Goal: Information Seeking & Learning: Check status

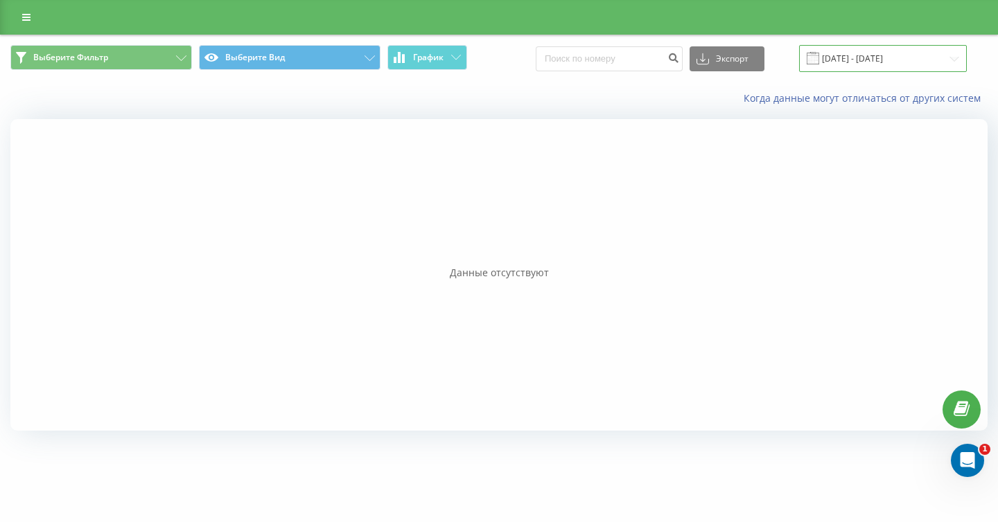
click at [867, 53] on input "20.08.2025 - 20.08.2025" at bounding box center [883, 58] width 168 height 27
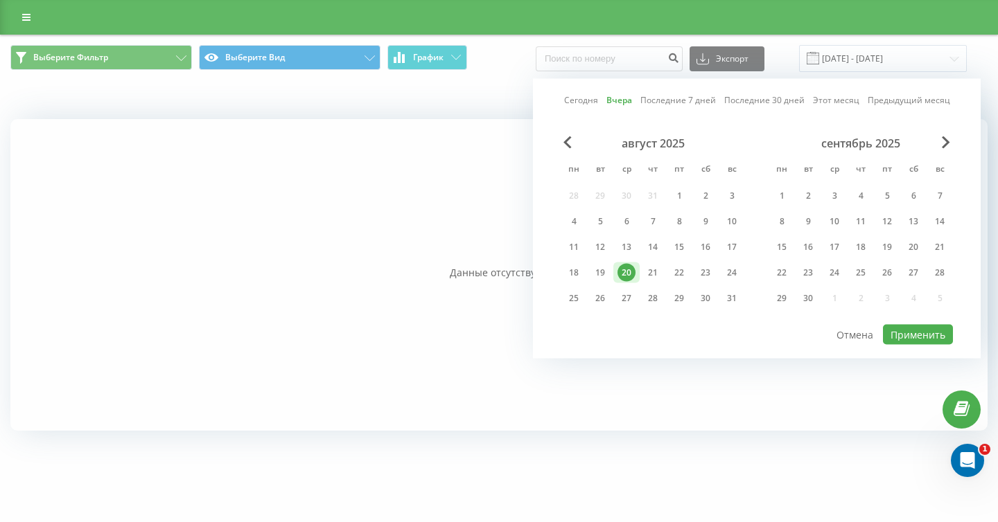
click at [624, 275] on div "20" at bounding box center [626, 273] width 18 height 18
click at [937, 332] on button "Применить" at bounding box center [918, 335] width 70 height 20
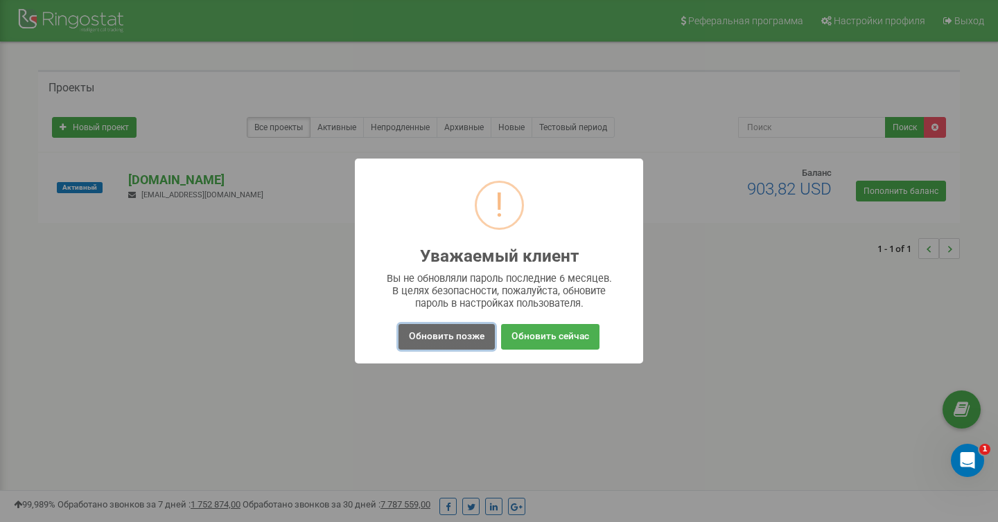
click at [449, 339] on button "Обновить позже" at bounding box center [446, 337] width 96 height 26
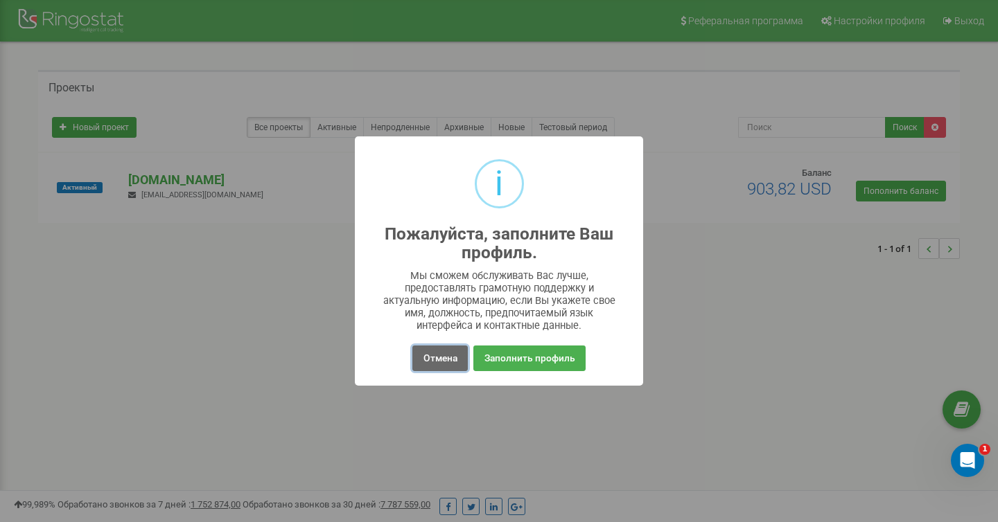
click at [447, 347] on button "Отмена" at bounding box center [439, 359] width 55 height 26
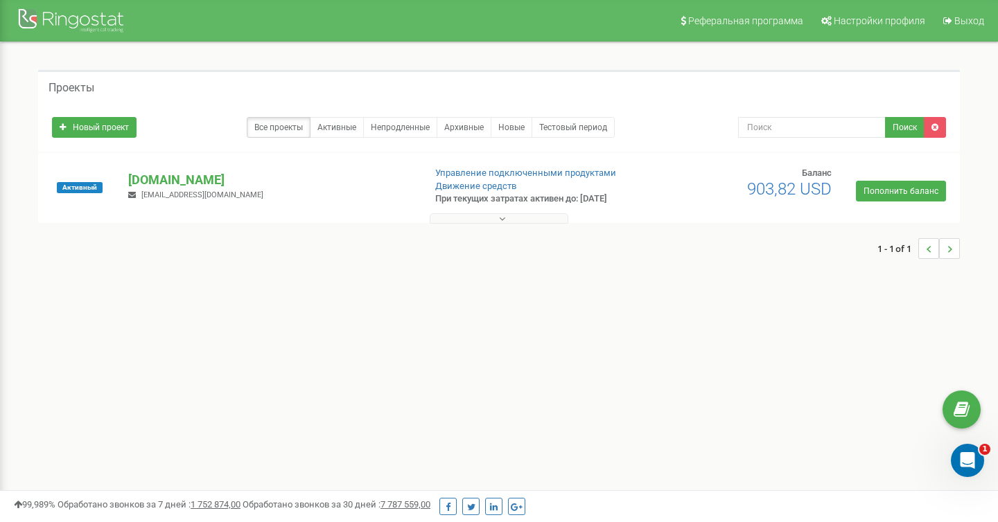
click at [516, 217] on button at bounding box center [499, 218] width 139 height 10
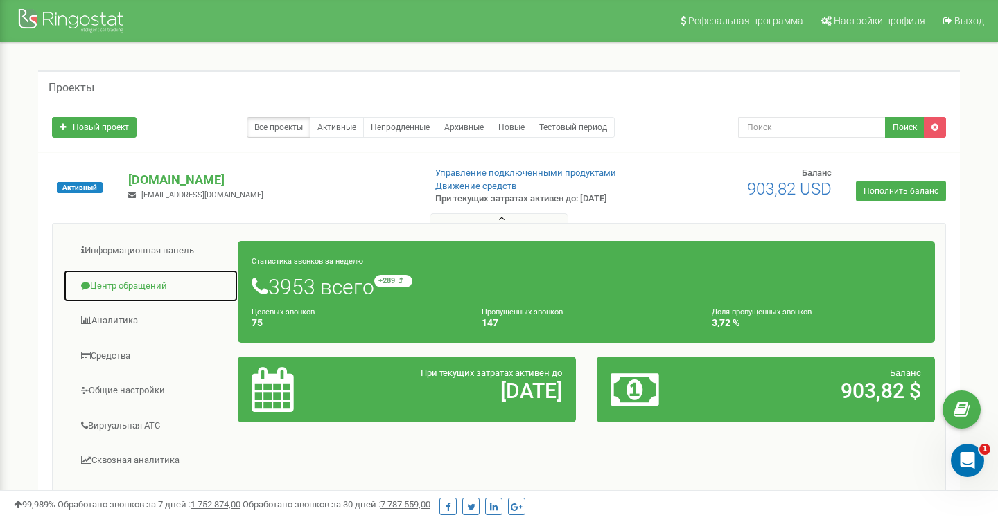
click at [170, 285] on link "Центр обращений" at bounding box center [150, 287] width 175 height 34
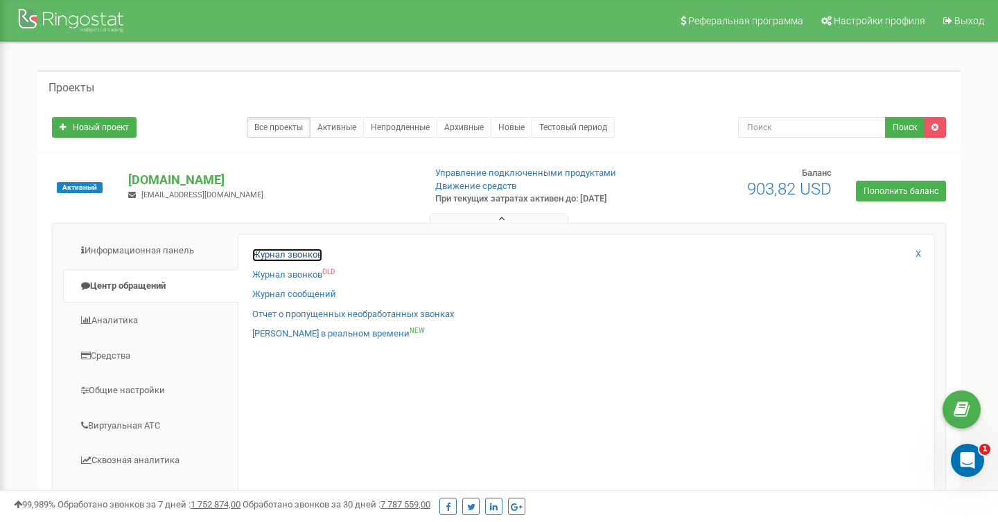
click at [301, 251] on link "Журнал звонков" at bounding box center [287, 255] width 70 height 13
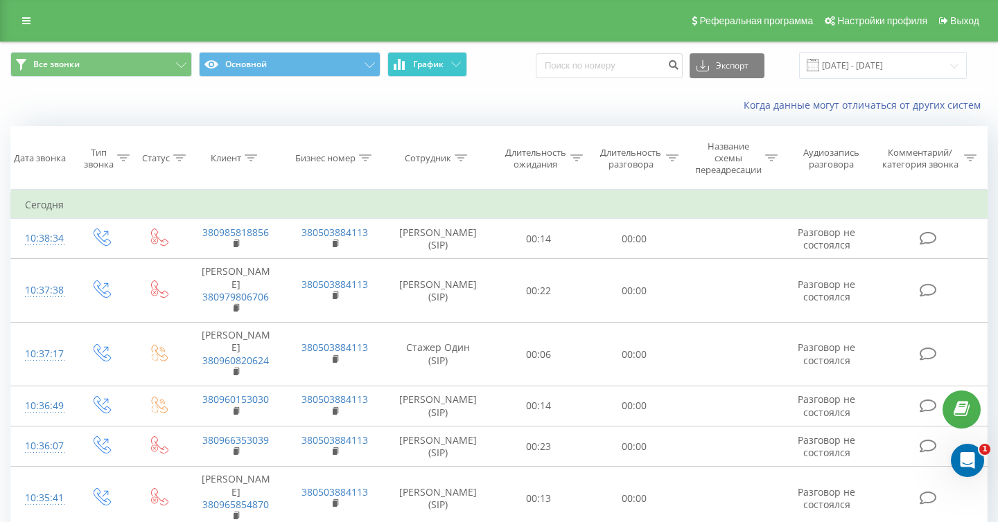
click at [454, 60] on button "График" at bounding box center [427, 64] width 80 height 25
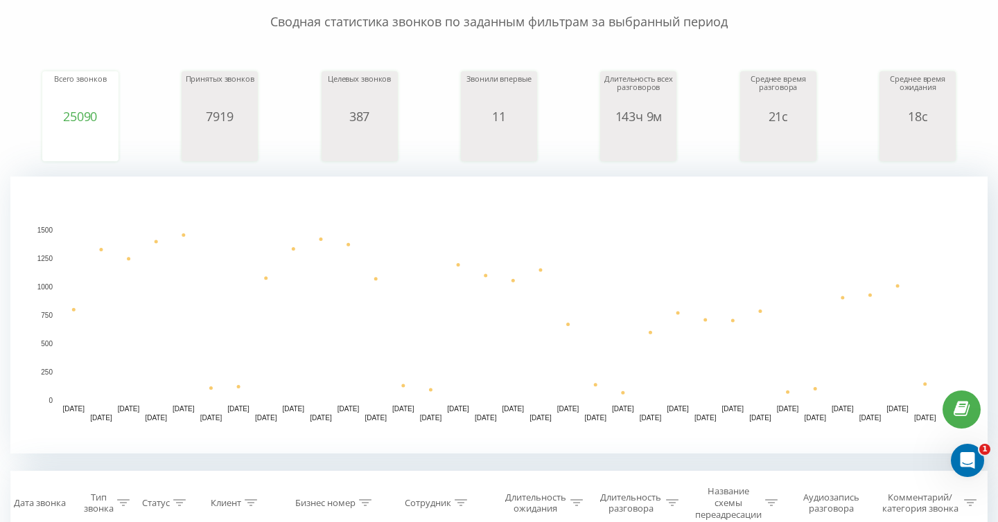
scroll to position [351, 0]
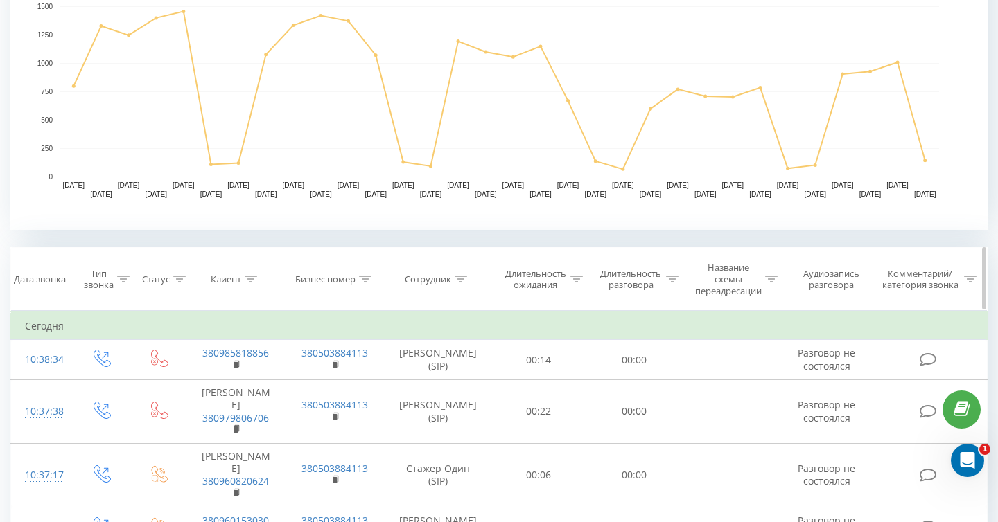
click at [457, 285] on th "Сотрудник" at bounding box center [438, 279] width 107 height 63
click at [461, 285] on div at bounding box center [460, 280] width 12 height 12
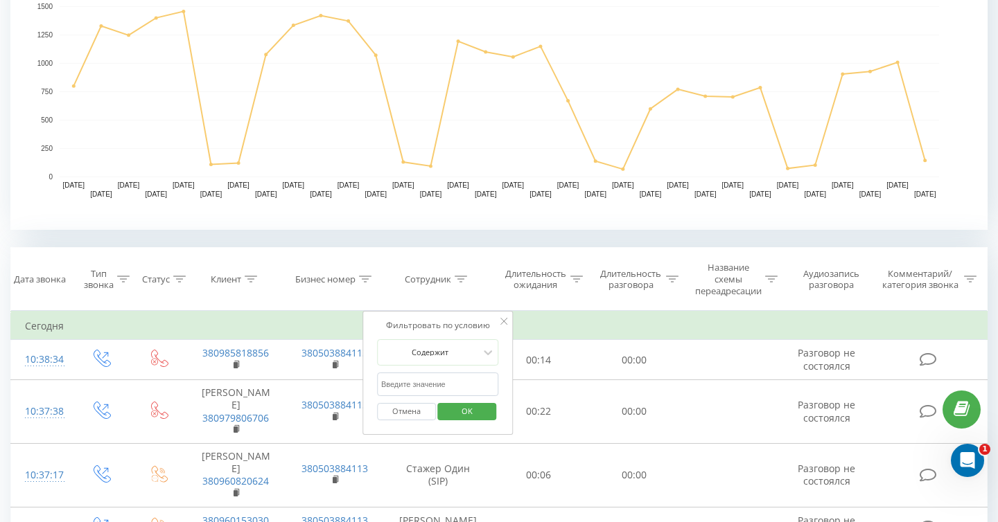
click at [435, 388] on input "text" at bounding box center [438, 385] width 122 height 24
type input "x"
type input "чотири"
click at [461, 418] on span "OK" at bounding box center [467, 410] width 39 height 21
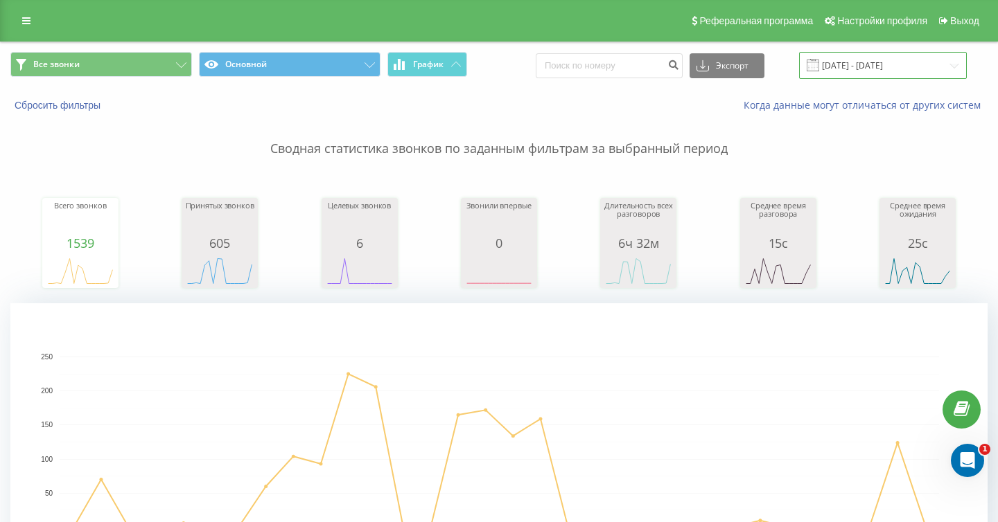
click at [916, 60] on input "21.07.2025 - 21.08.2025" at bounding box center [883, 65] width 168 height 27
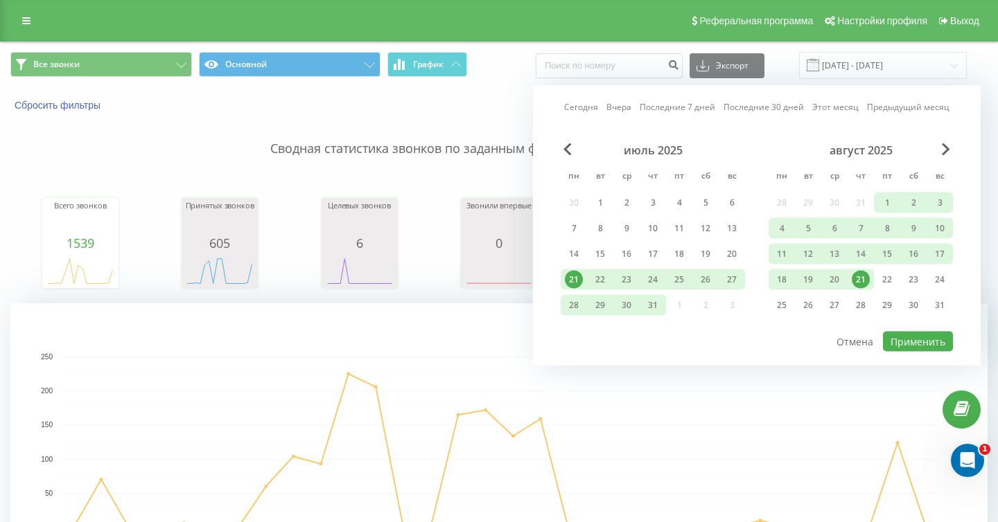
click at [863, 277] on div "21" at bounding box center [860, 280] width 18 height 18
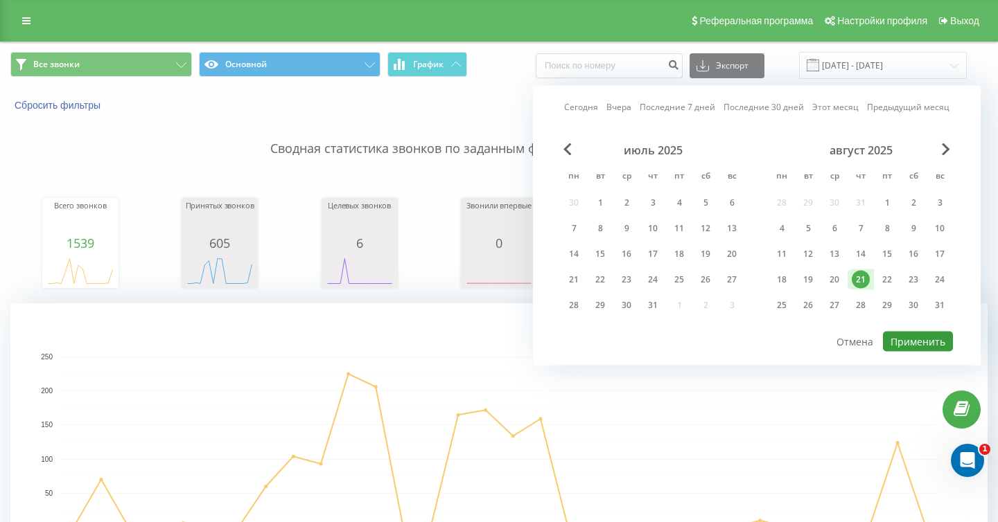
click at [906, 341] on button "Применить" at bounding box center [918, 342] width 70 height 20
type input "21.08.2025 - 21.08.2025"
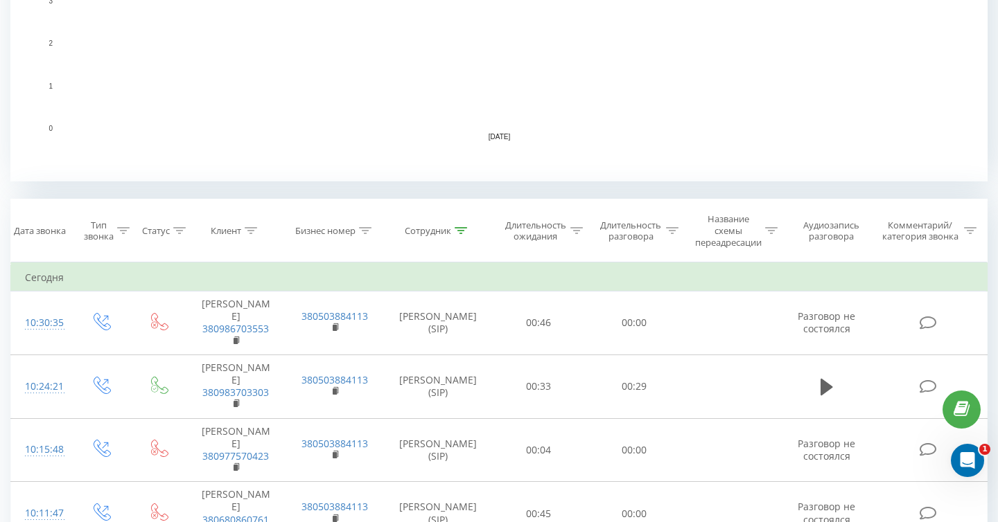
scroll to position [503, 0]
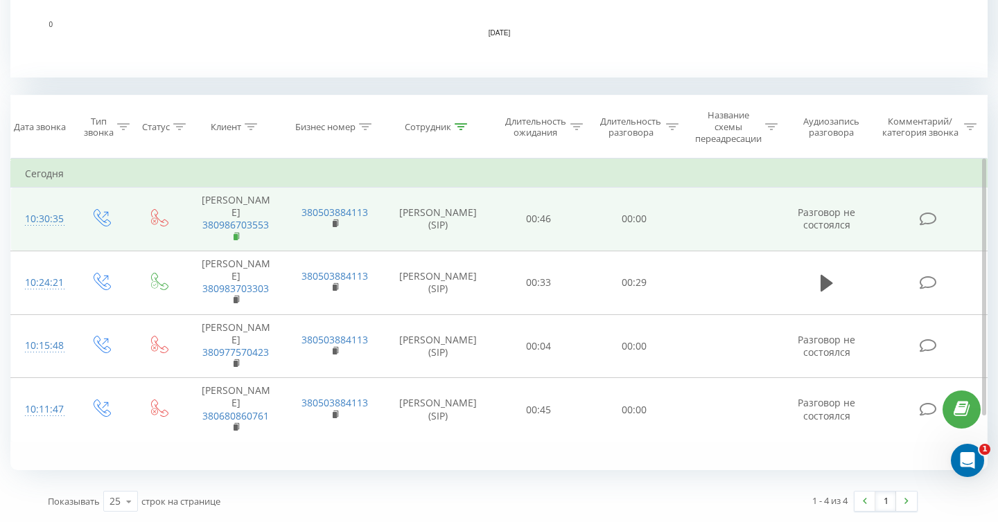
click at [236, 237] on rect at bounding box center [235, 237] width 4 height 6
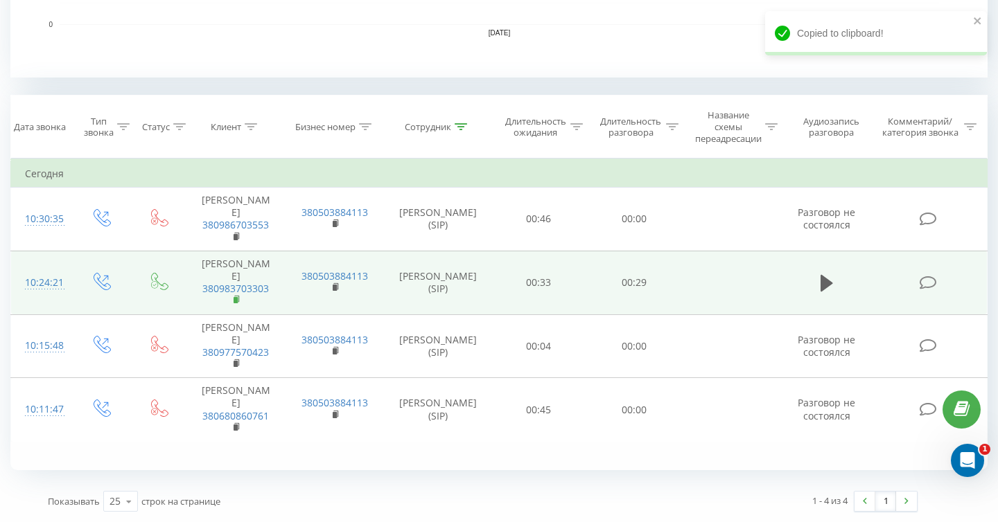
click at [234, 297] on rect at bounding box center [235, 300] width 4 height 6
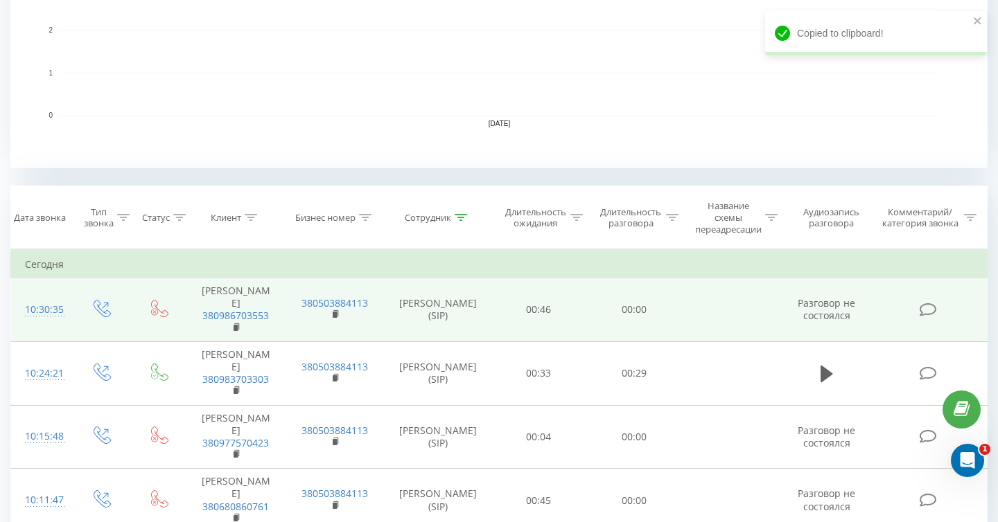
scroll to position [450, 0]
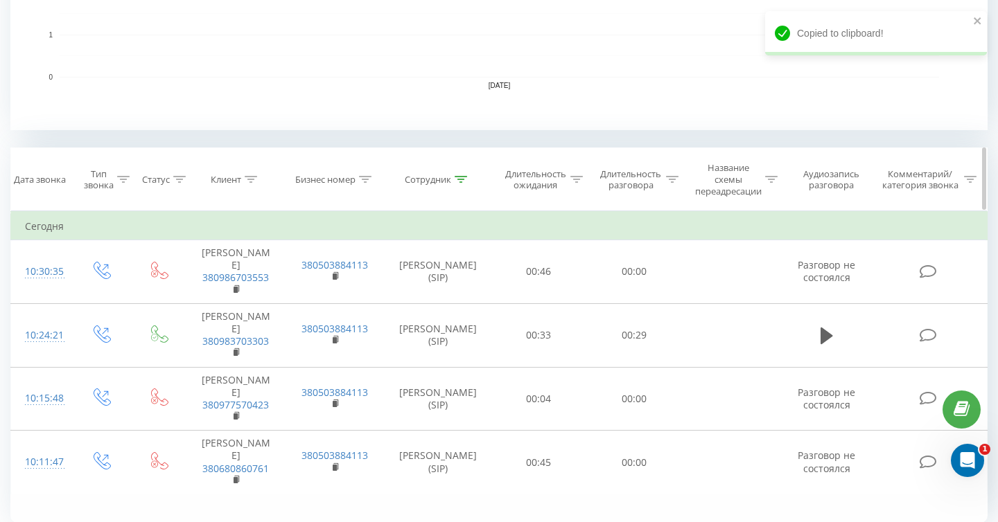
click at [465, 184] on div at bounding box center [460, 180] width 12 height 12
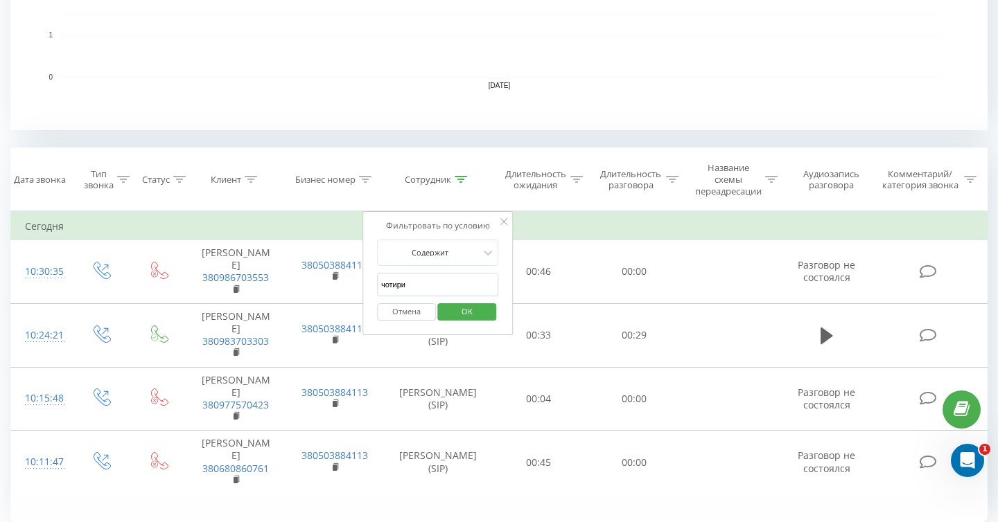
click at [454, 277] on input "чотири" at bounding box center [438, 285] width 122 height 24
click at [418, 303] on div "Отмена OK" at bounding box center [438, 312] width 122 height 31
click at [418, 285] on input "чотири" at bounding box center [438, 285] width 122 height 24
type input "ч"
type input "один"
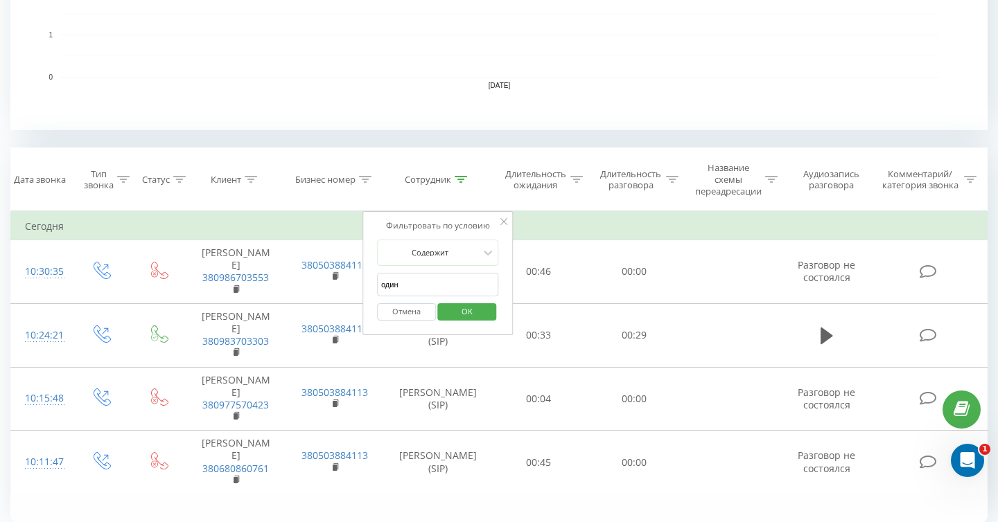
click at [454, 308] on span "OK" at bounding box center [467, 311] width 39 height 21
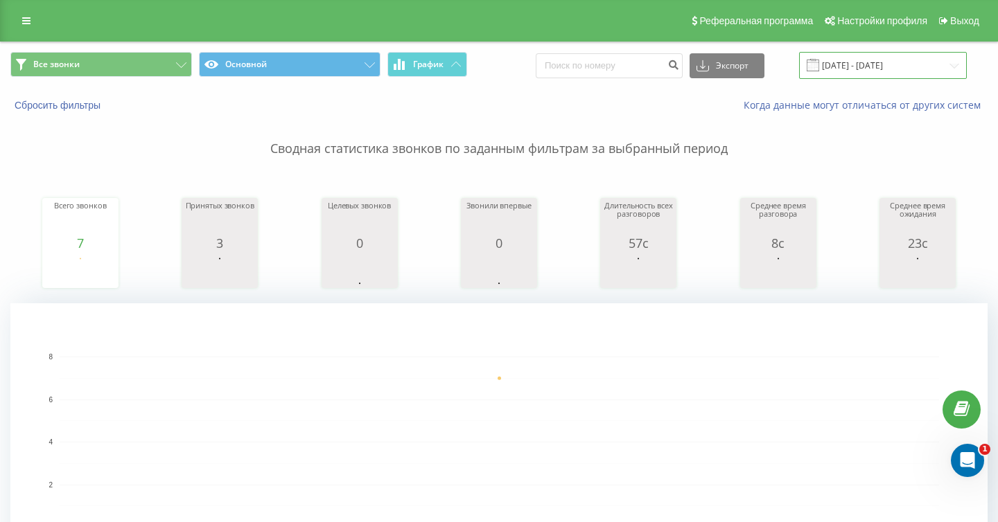
click at [869, 70] on input "21.08.2025 - 21.08.2025" at bounding box center [883, 65] width 168 height 27
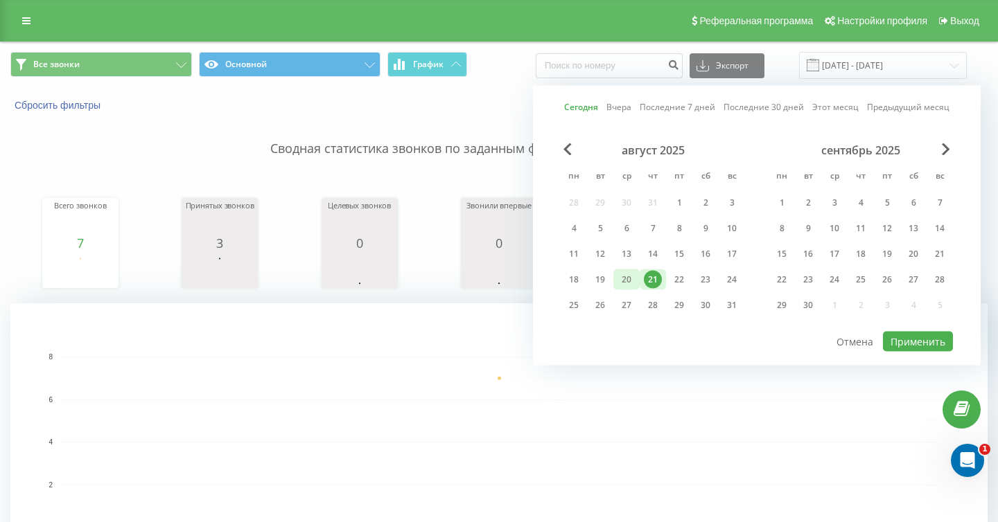
click at [632, 275] on div "20" at bounding box center [626, 280] width 18 height 18
click at [918, 342] on button "Применить" at bounding box center [918, 342] width 70 height 20
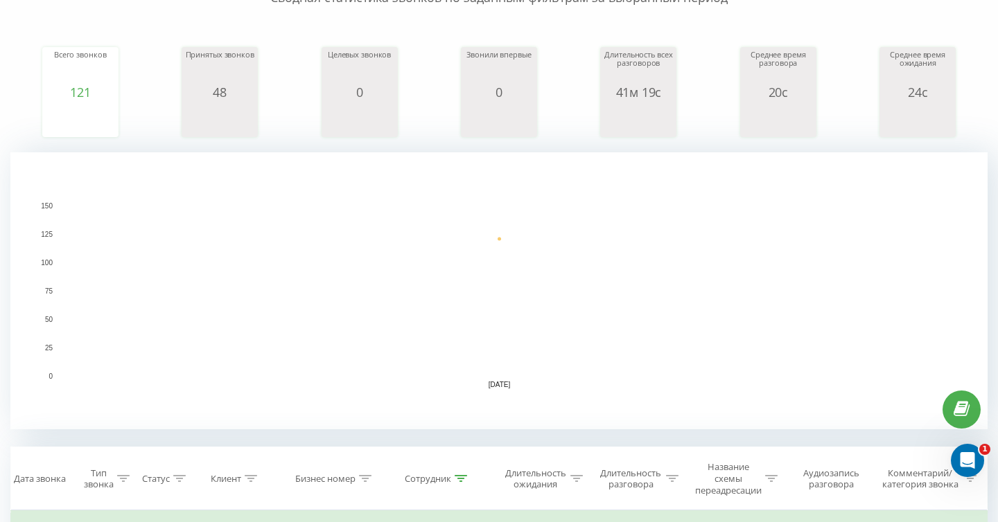
scroll to position [26, 0]
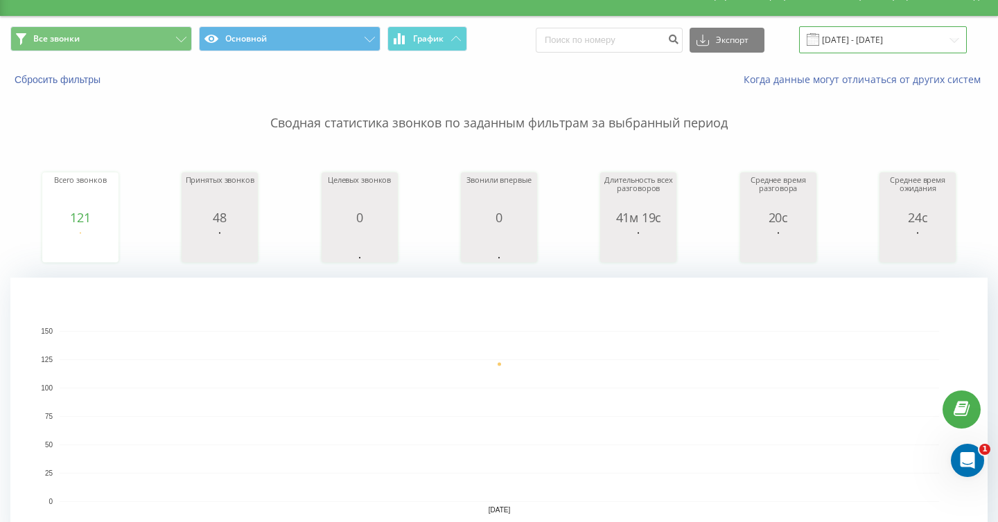
click at [876, 39] on input "20.08.2025 - 20.08.2025" at bounding box center [883, 39] width 168 height 27
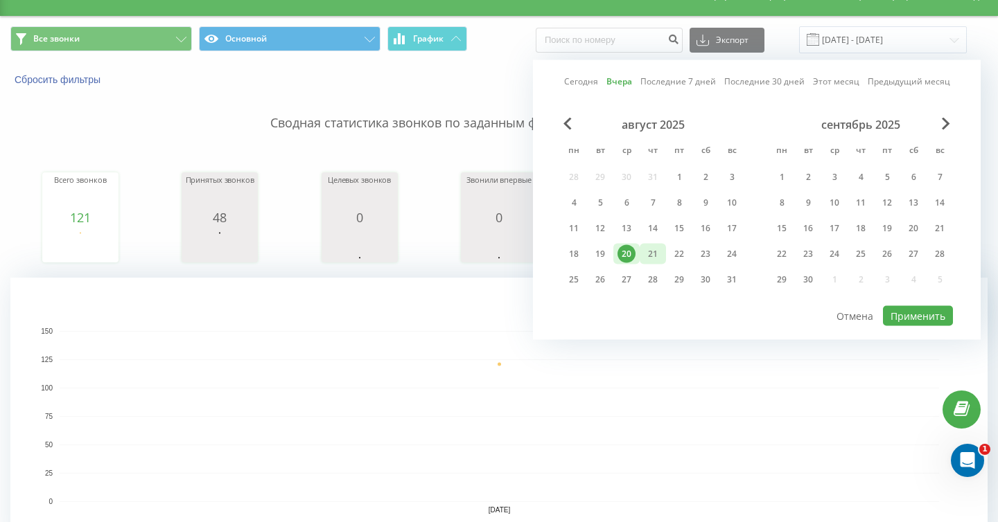
click at [656, 254] on div "21" at bounding box center [653, 254] width 18 height 18
click at [903, 315] on button "Применить" at bounding box center [918, 316] width 70 height 20
type input "21.08.2025 - 21.08.2025"
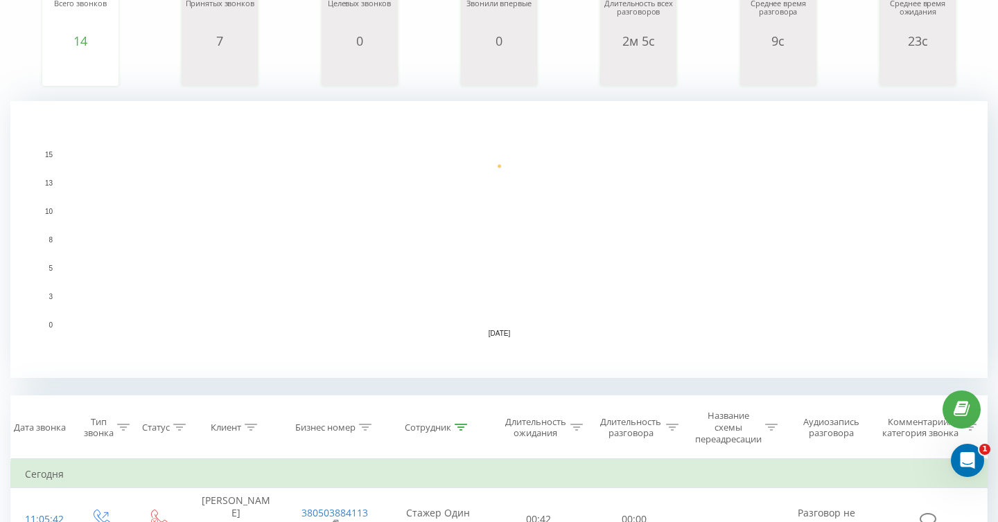
scroll to position [581, 0]
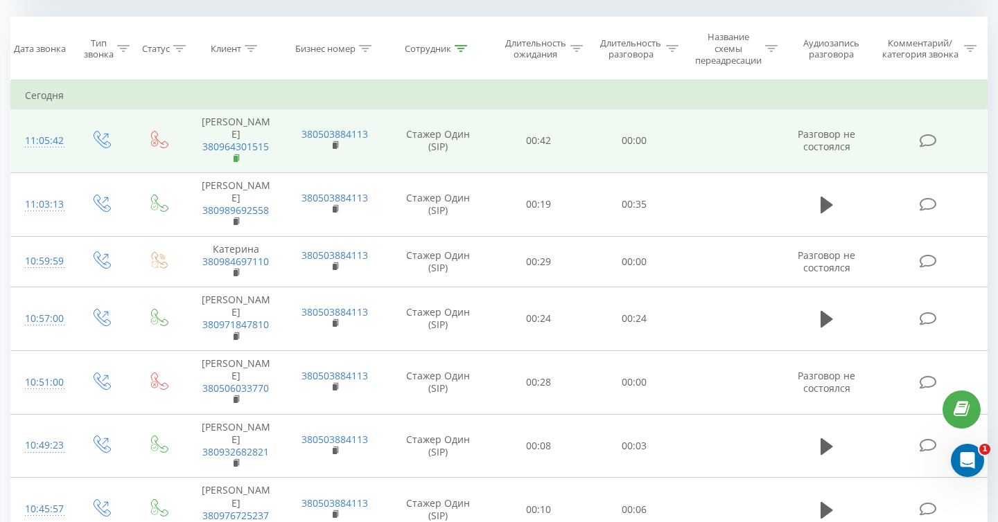
click at [237, 159] on rect at bounding box center [235, 159] width 4 height 6
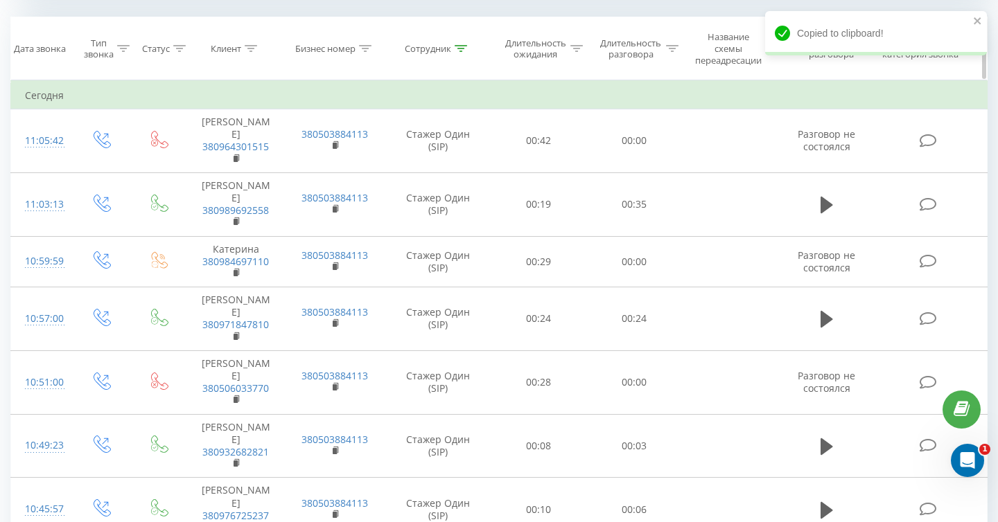
click at [466, 46] on icon at bounding box center [460, 48] width 12 height 7
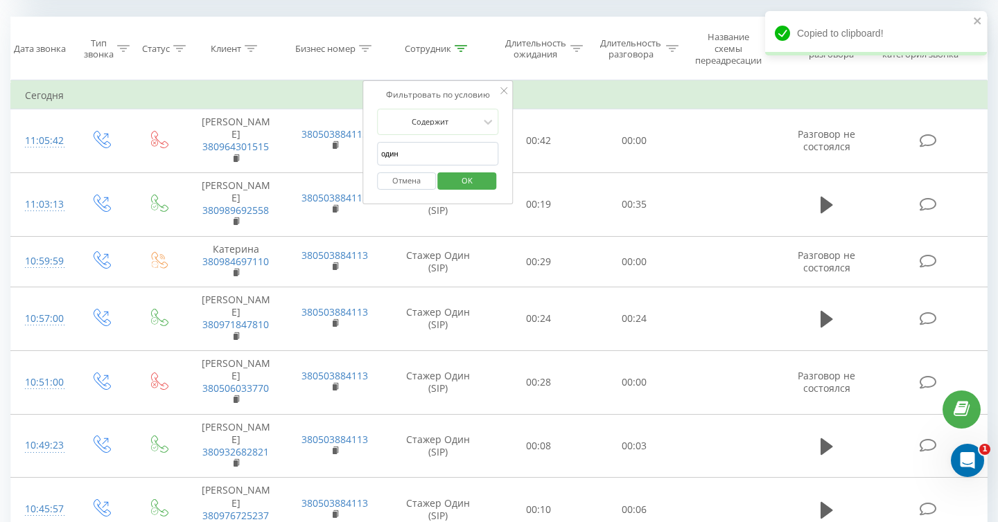
click at [450, 165] on input "один" at bounding box center [438, 154] width 122 height 24
type input "о"
type input "чотири"
click at [467, 182] on span "OK" at bounding box center [467, 180] width 39 height 21
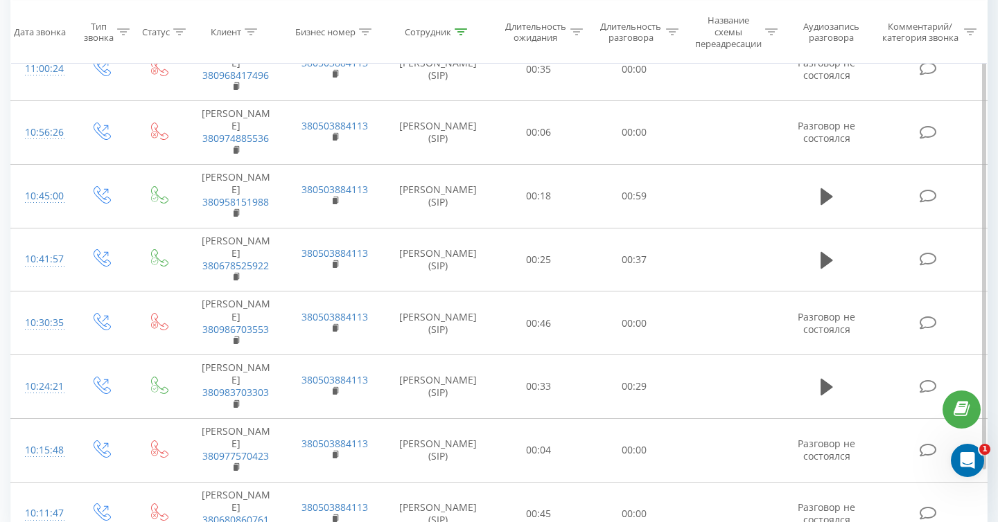
scroll to position [403, 0]
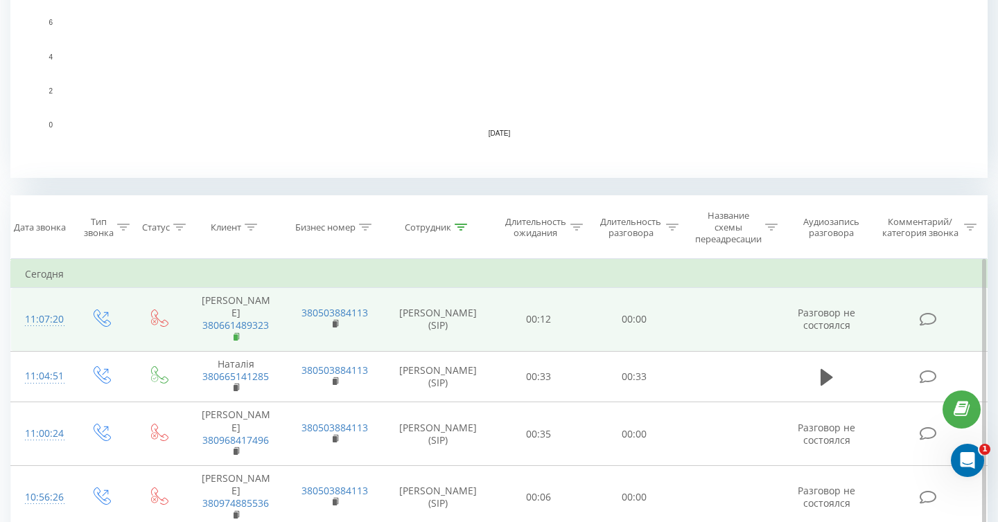
click at [235, 335] on rect at bounding box center [235, 338] width 4 height 6
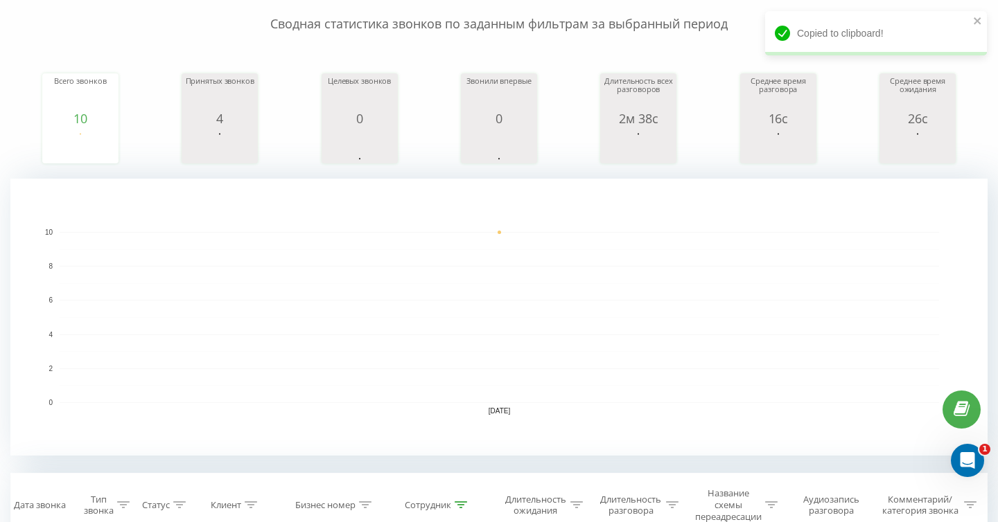
scroll to position [0, 0]
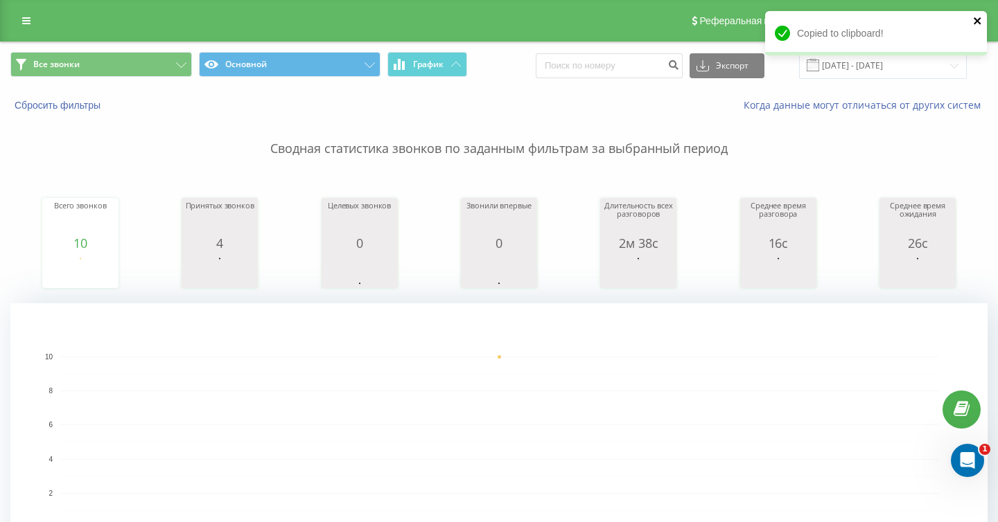
click at [978, 20] on icon "close" at bounding box center [976, 20] width 7 height 7
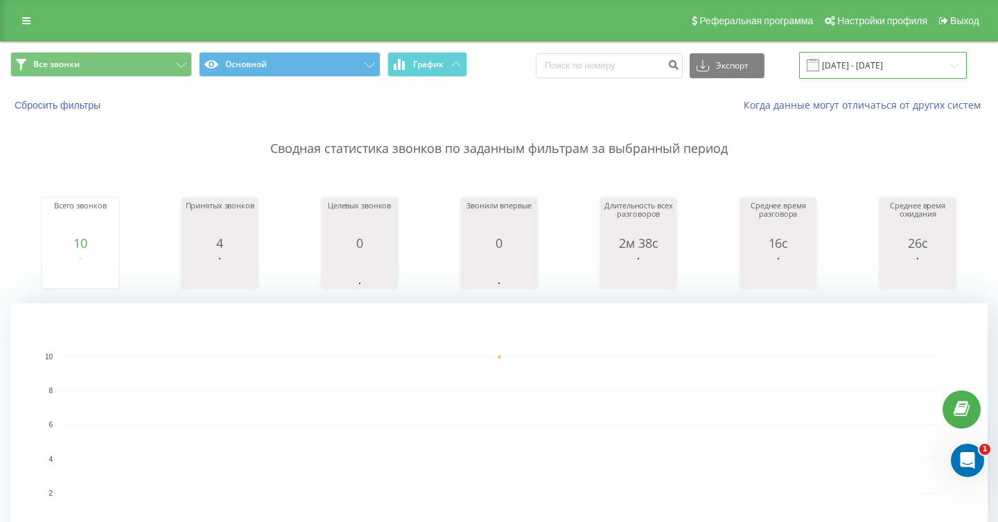
click at [902, 66] on input "21.08.2025 - 21.08.2025" at bounding box center [883, 65] width 168 height 27
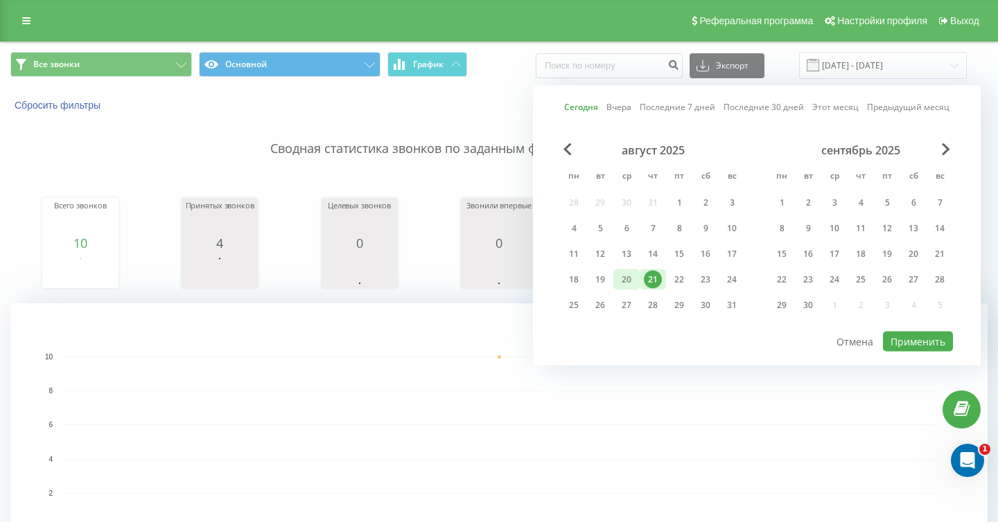
click at [623, 279] on div "20" at bounding box center [626, 280] width 18 height 18
click at [903, 341] on button "Применить" at bounding box center [918, 342] width 70 height 20
type input "20.08.2025 - 20.08.2025"
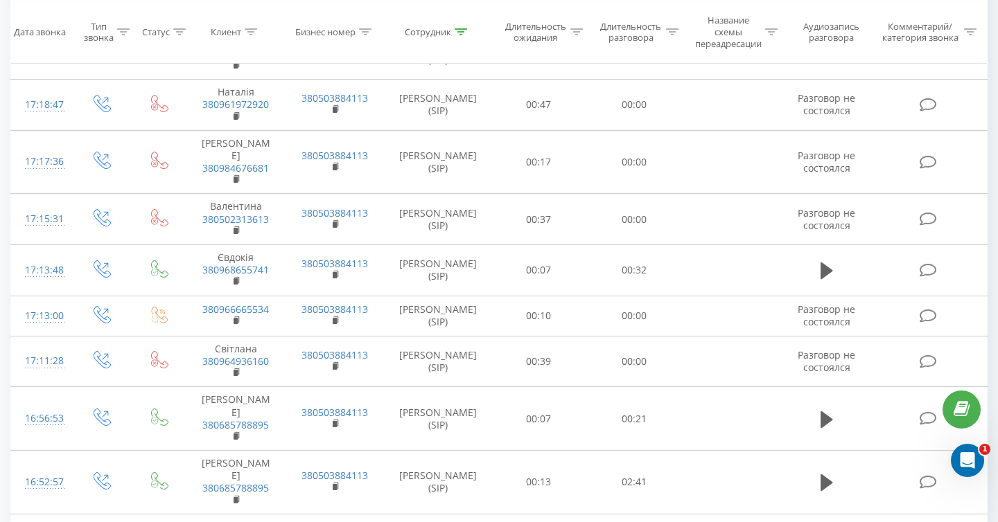
scroll to position [1509, 0]
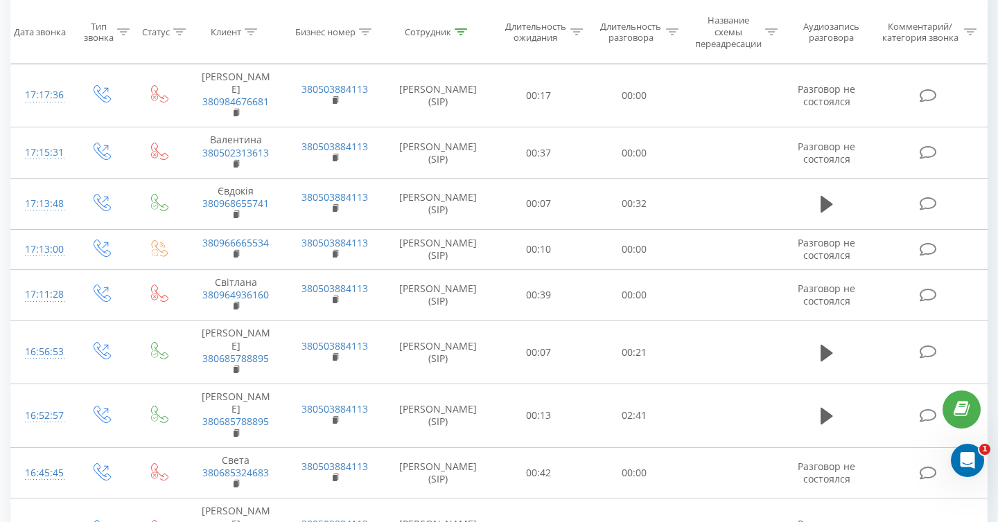
scroll to position [1294, 0]
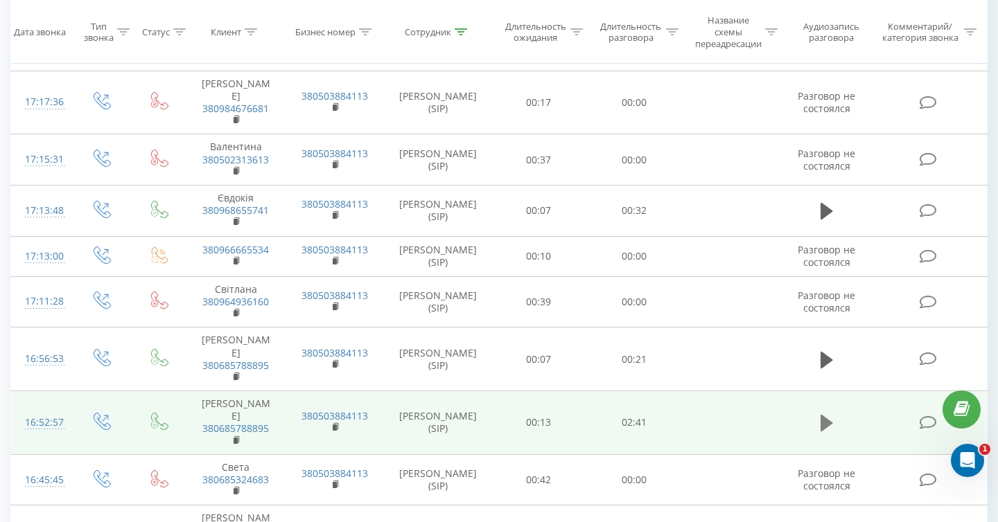
click at [830, 414] on icon at bounding box center [826, 423] width 12 height 19
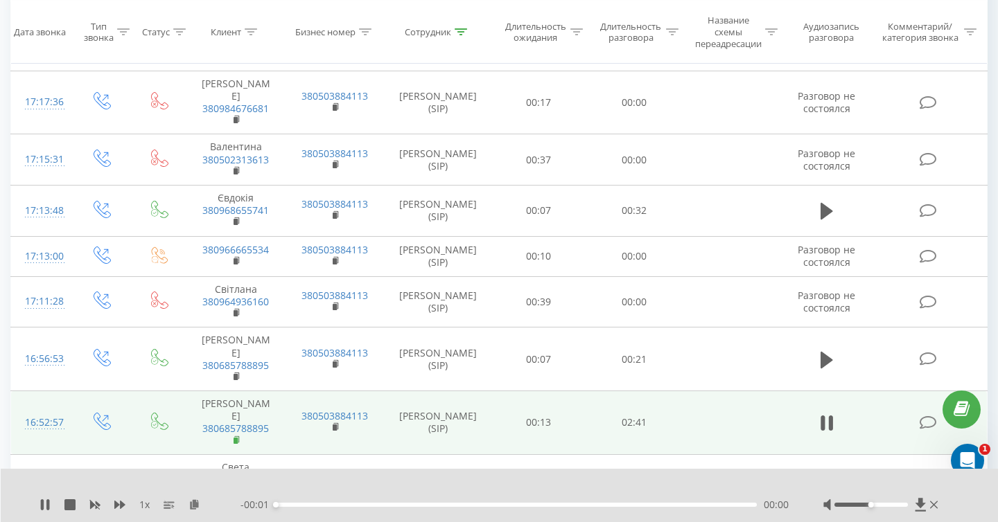
click at [236, 438] on rect at bounding box center [235, 441] width 4 height 6
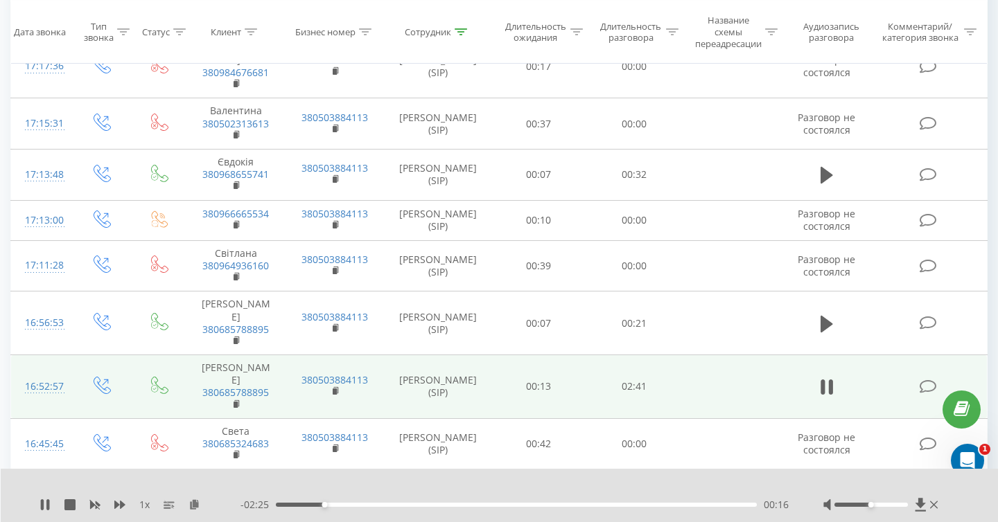
scroll to position [1333, 0]
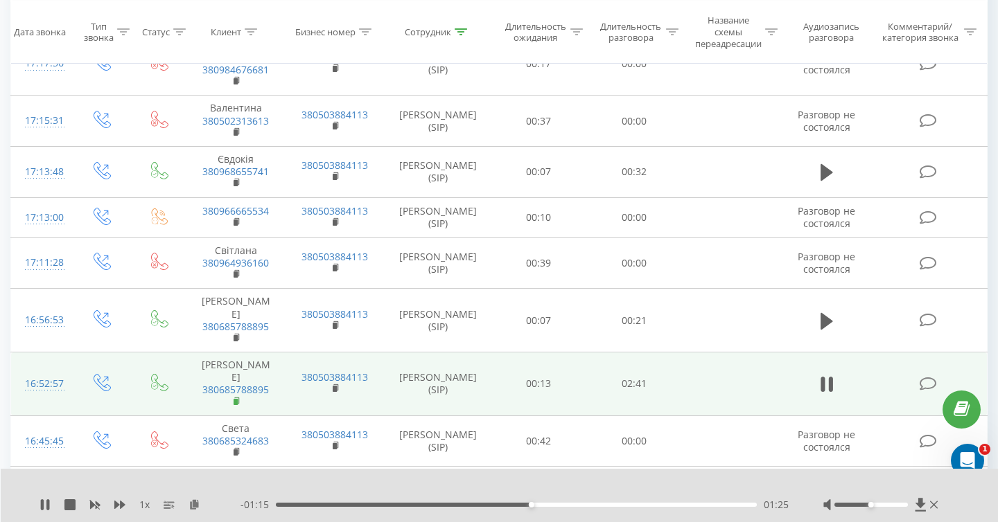
click at [237, 399] on rect at bounding box center [235, 402] width 4 height 6
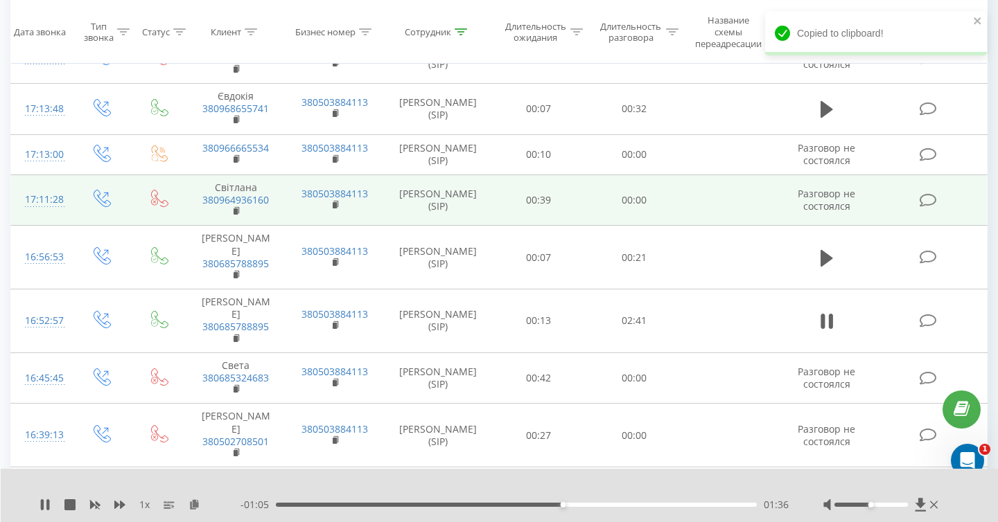
scroll to position [1399, 0]
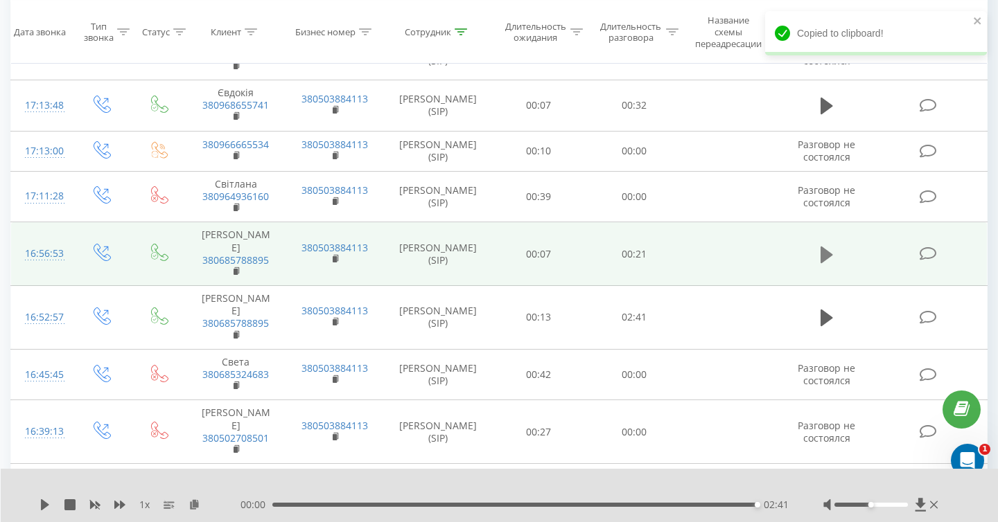
click at [824, 246] on icon at bounding box center [826, 254] width 12 height 17
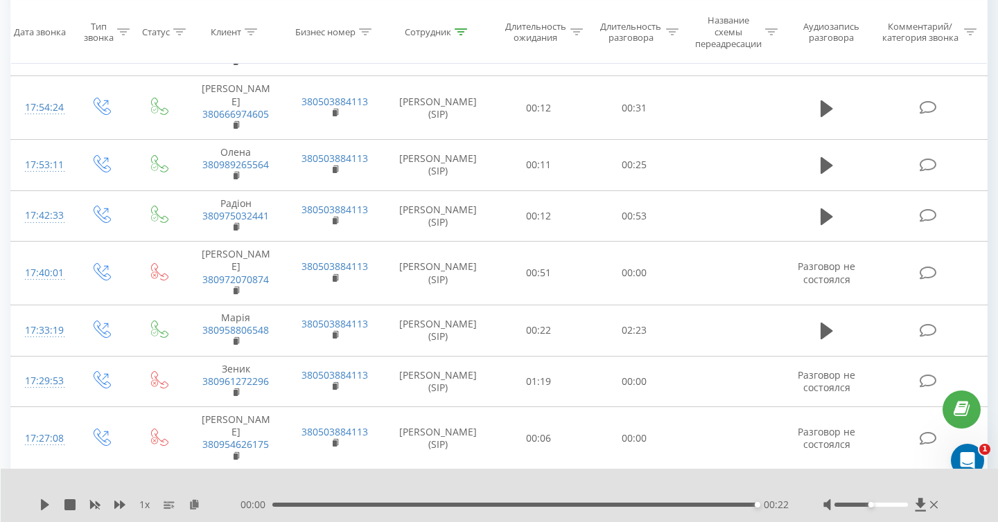
scroll to position [696, 0]
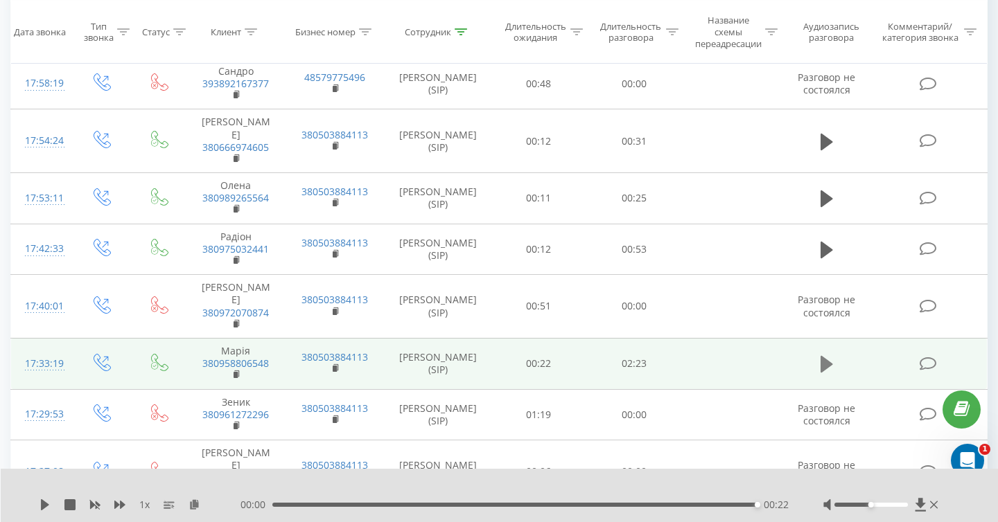
click at [824, 356] on icon at bounding box center [826, 364] width 12 height 17
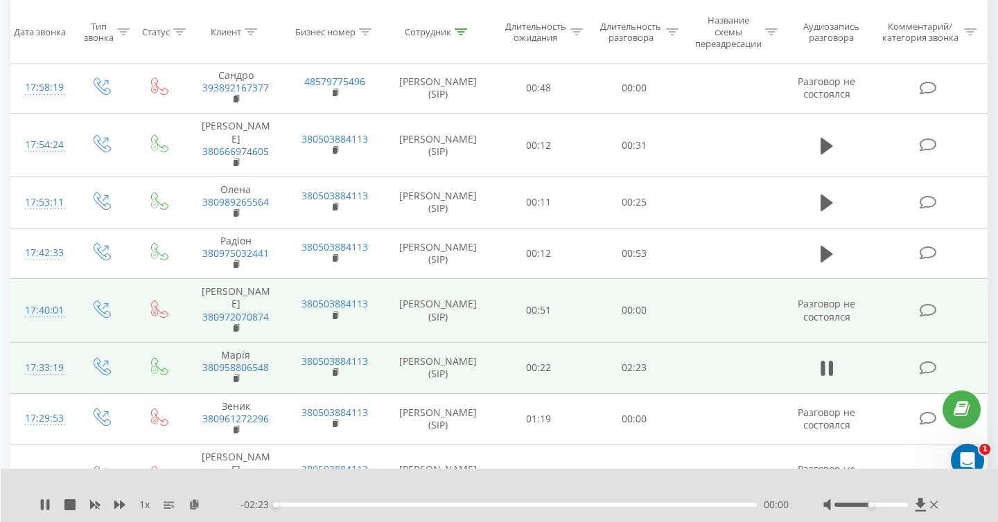
scroll to position [731, 0]
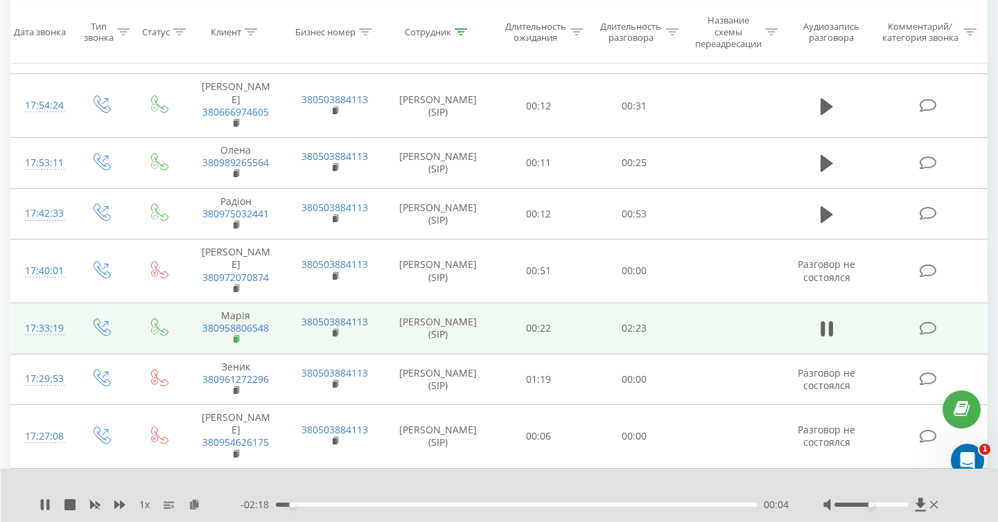
click at [236, 337] on rect at bounding box center [235, 340] width 4 height 6
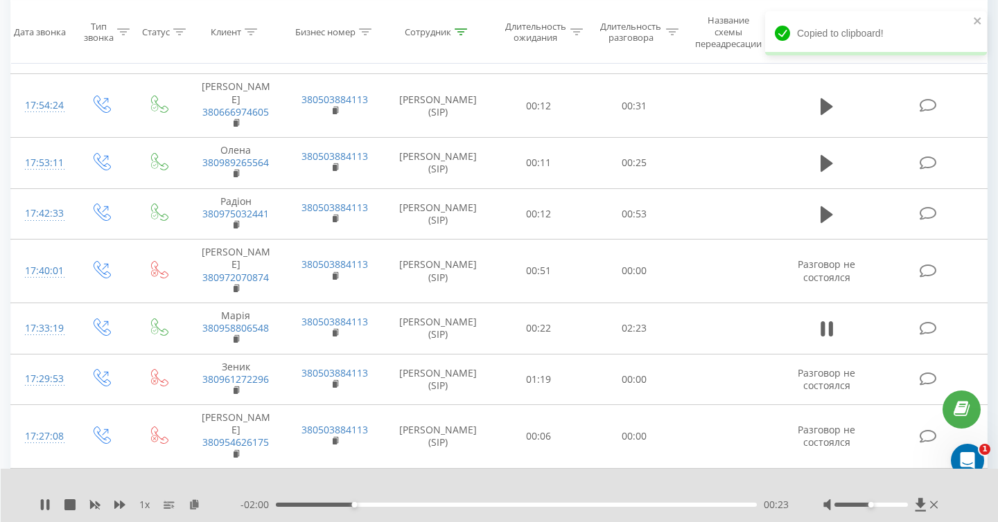
click at [48, 499] on div "1 x" at bounding box center [139, 505] width 201 height 14
click at [44, 509] on icon at bounding box center [44, 505] width 11 height 11
click at [44, 504] on icon at bounding box center [45, 505] width 8 height 11
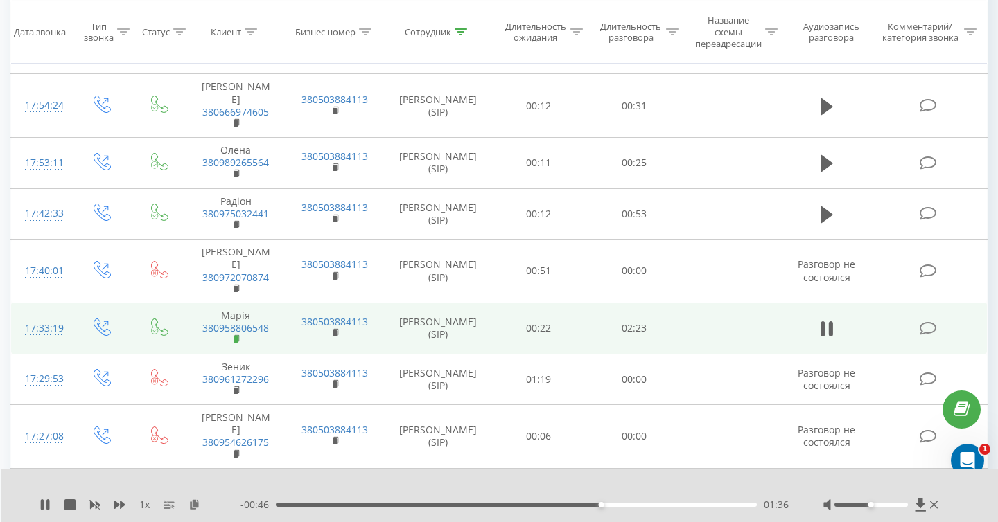
click at [235, 337] on rect at bounding box center [235, 340] width 4 height 6
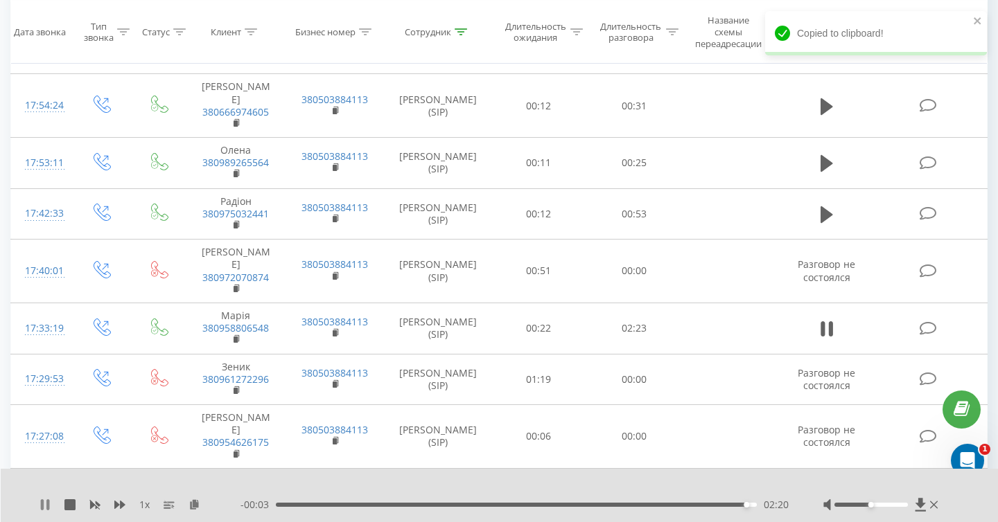
click at [43, 507] on icon at bounding box center [42, 505] width 3 height 11
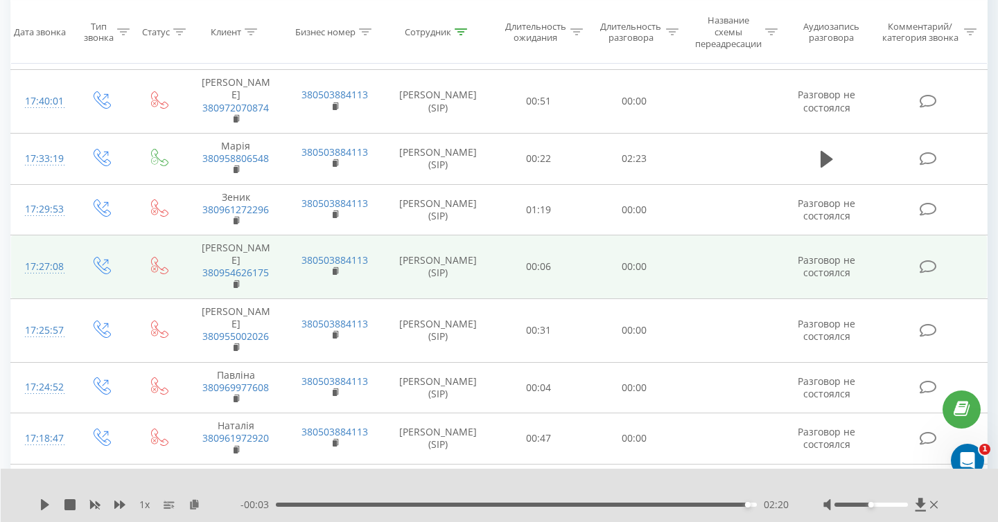
scroll to position [658, 0]
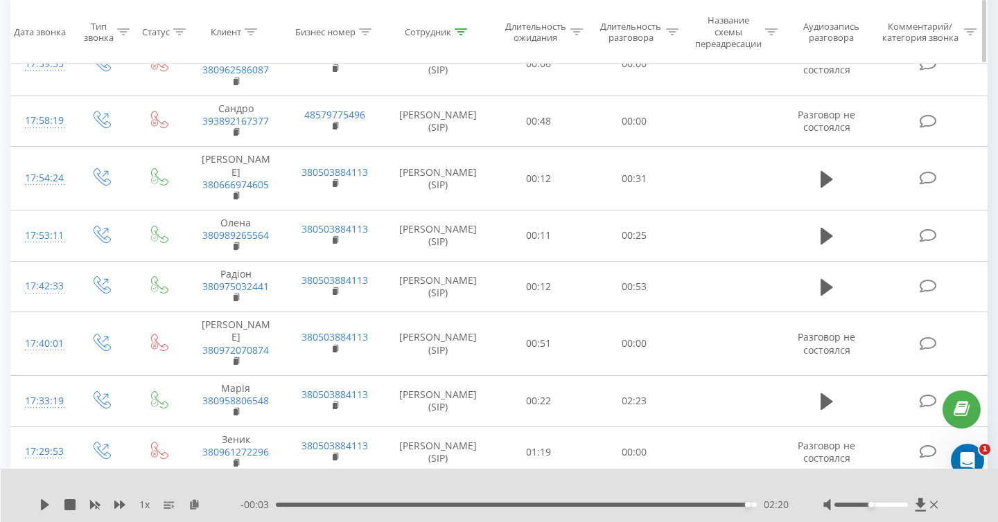
click at [461, 33] on icon at bounding box center [460, 31] width 12 height 7
click at [460, 130] on input "чотири" at bounding box center [438, 137] width 122 height 24
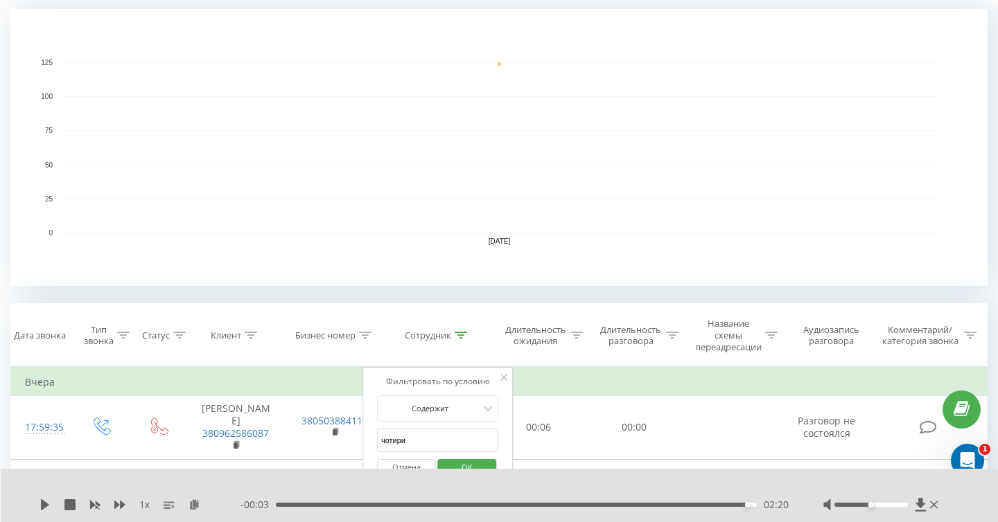
scroll to position [590, 0]
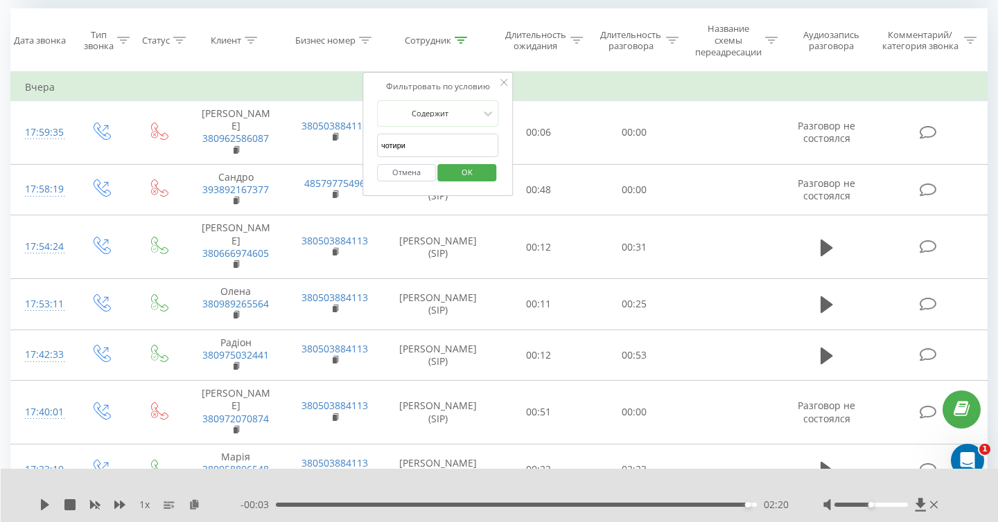
click at [452, 145] on input "чотири" at bounding box center [438, 146] width 122 height 24
type input "ч"
type input "один"
click at [470, 169] on span "OK" at bounding box center [467, 171] width 39 height 21
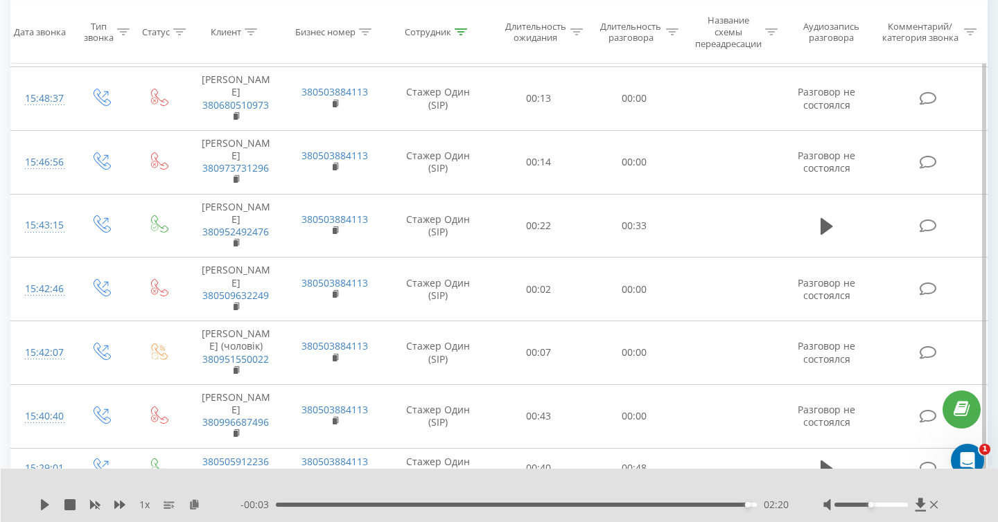
scroll to position [2925, 0]
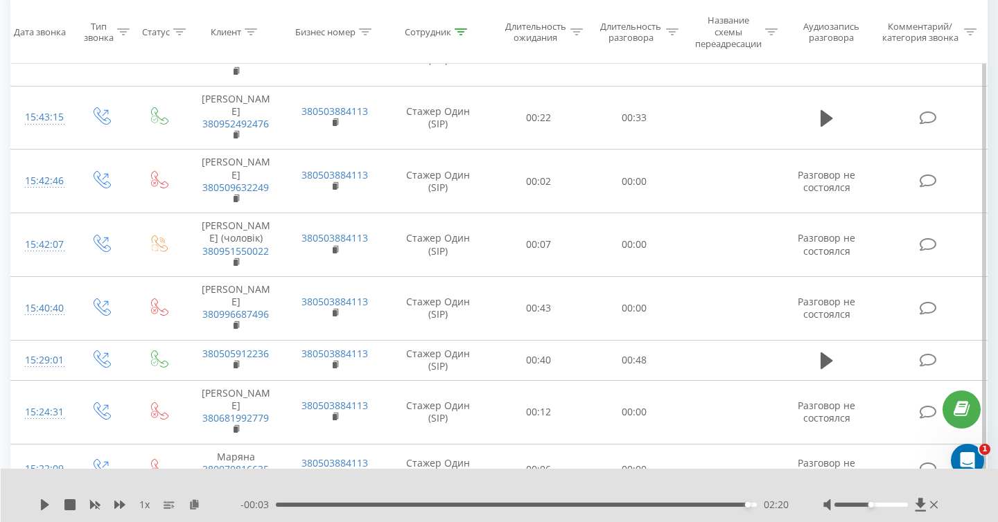
scroll to position [2874, 0]
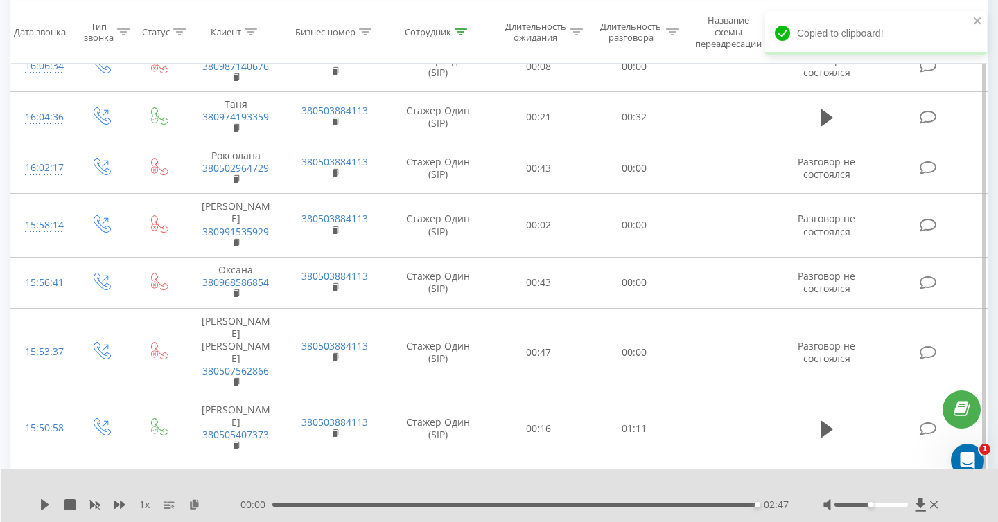
scroll to position [2333, 0]
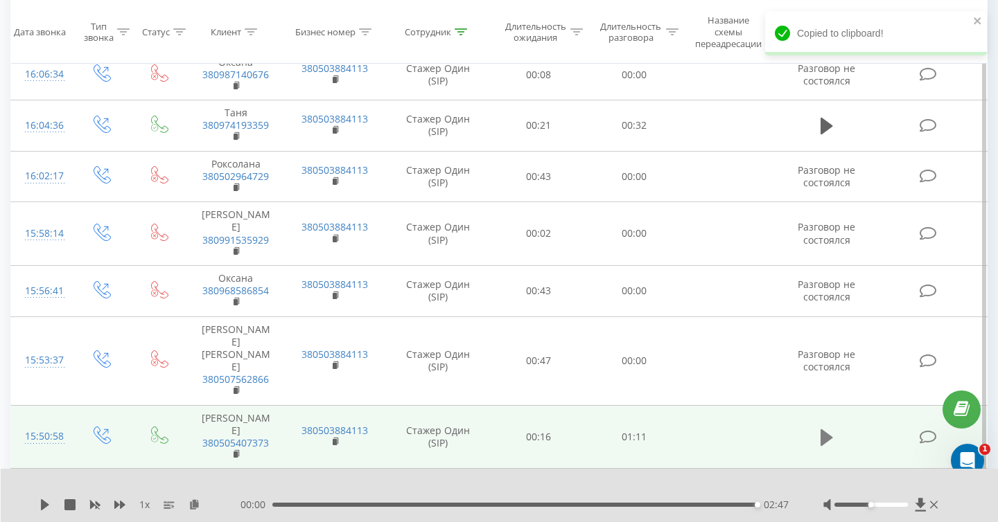
click at [824, 430] on icon at bounding box center [826, 438] width 12 height 17
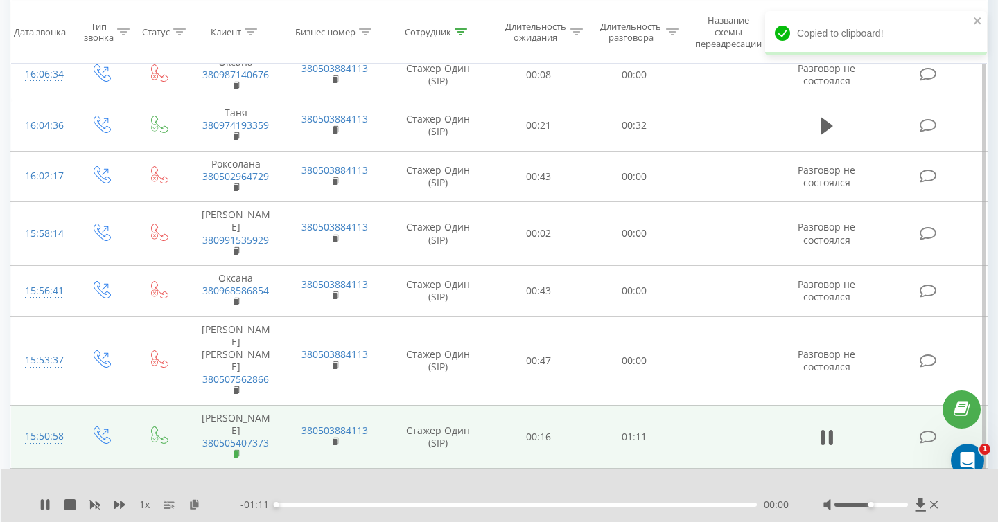
click at [236, 452] on rect at bounding box center [235, 455] width 4 height 6
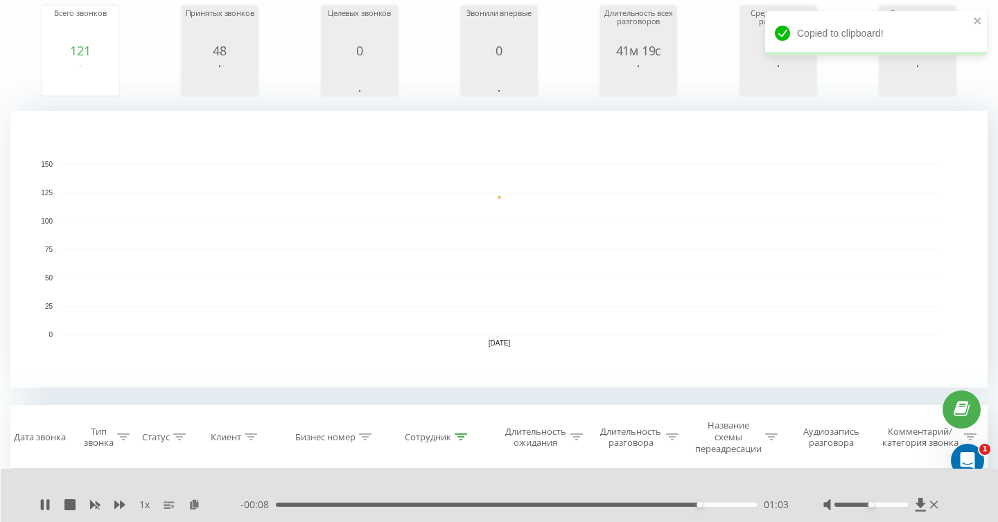
scroll to position [35, 0]
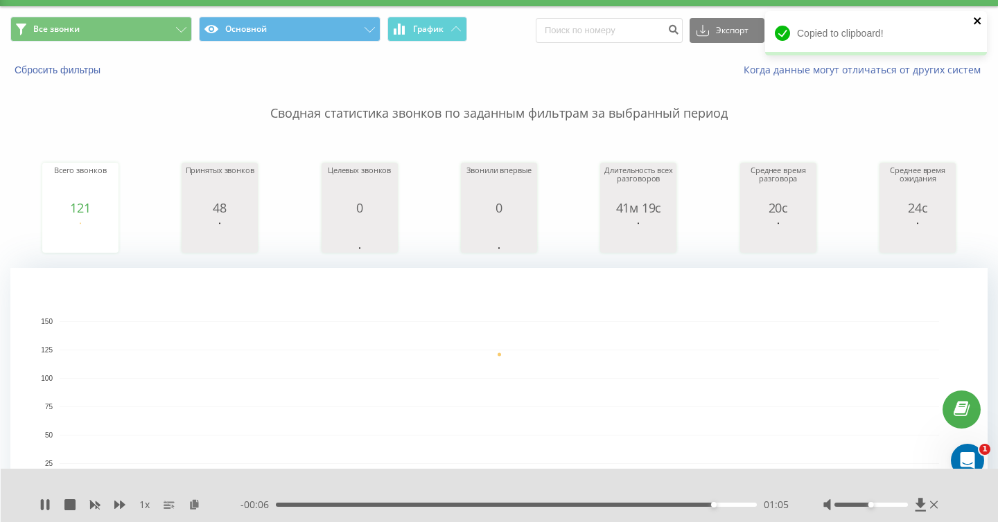
click at [977, 19] on icon "close" at bounding box center [978, 20] width 10 height 11
click at [898, 31] on div "Copied to clipboard!" at bounding box center [876, 38] width 222 height 54
click at [854, 28] on input "20.08.2025 - 20.08.2025" at bounding box center [883, 30] width 168 height 27
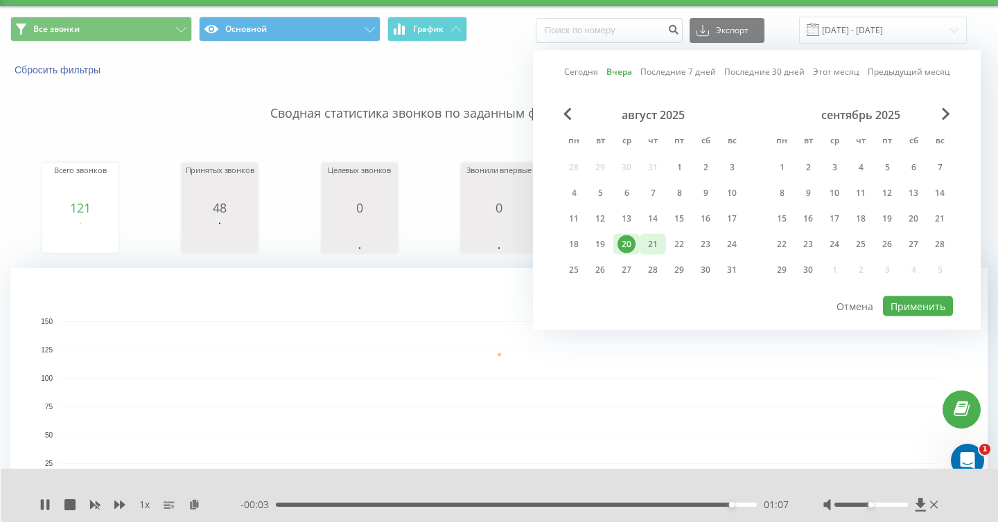
click at [655, 241] on div "21" at bounding box center [653, 245] width 18 height 18
click at [892, 302] on button "Применить" at bounding box center [918, 307] width 70 height 20
type input "21.08.2025 - 21.08.2025"
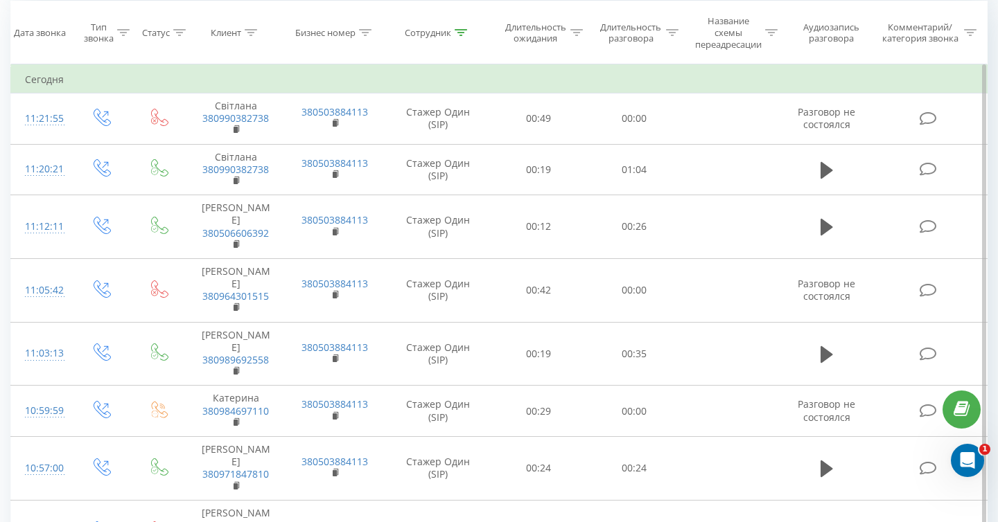
scroll to position [578, 0]
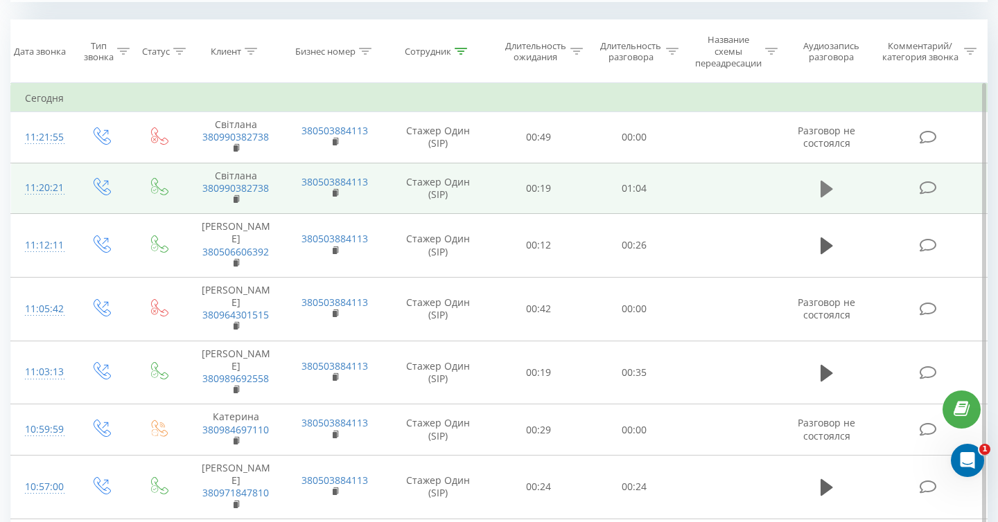
click at [823, 185] on icon at bounding box center [826, 189] width 12 height 17
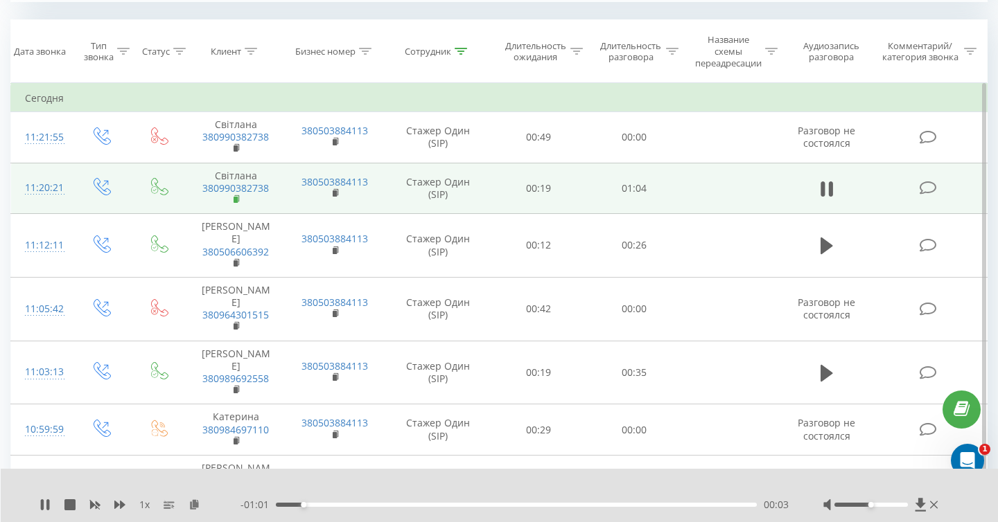
click at [238, 200] on rect at bounding box center [235, 200] width 4 height 6
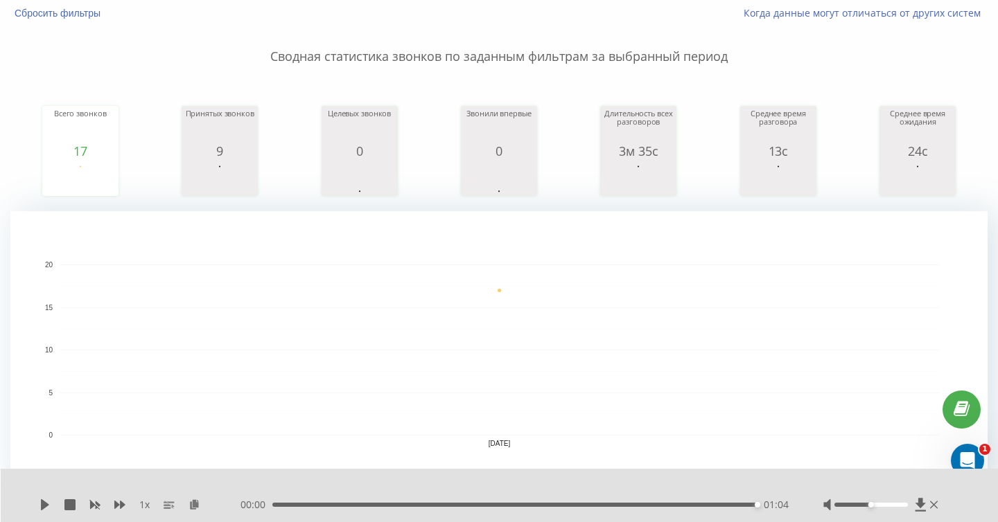
scroll to position [0, 0]
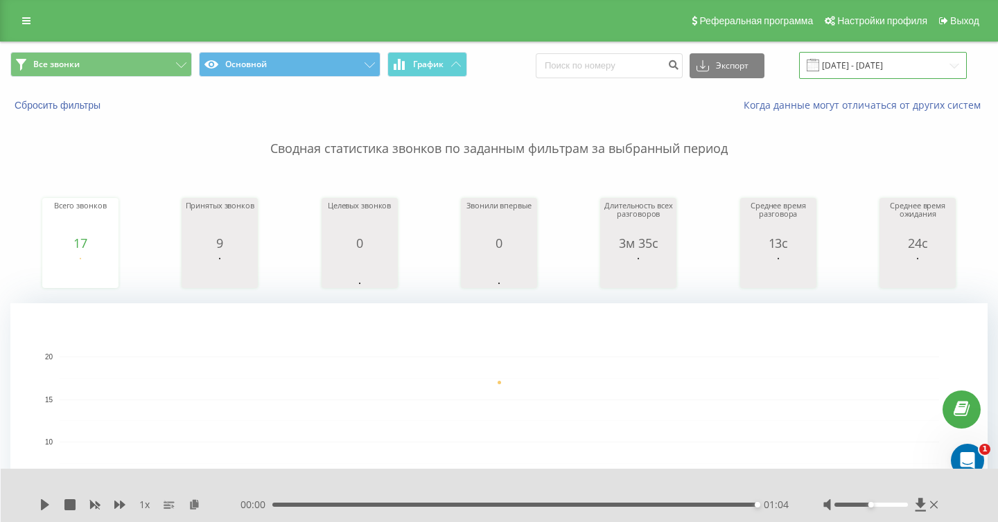
click at [869, 62] on input "21.08.2025 - 21.08.2025" at bounding box center [883, 65] width 168 height 27
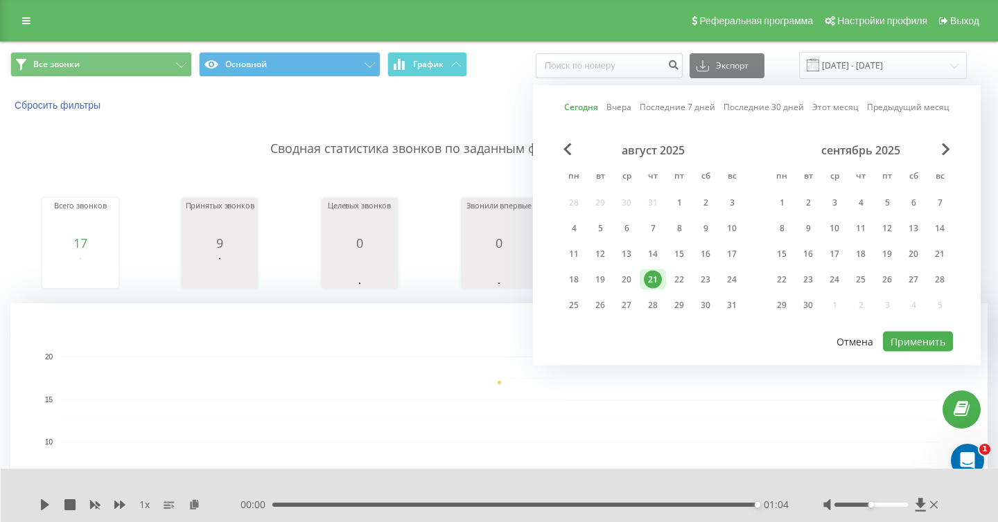
click at [856, 334] on button "Отмена" at bounding box center [855, 342] width 52 height 20
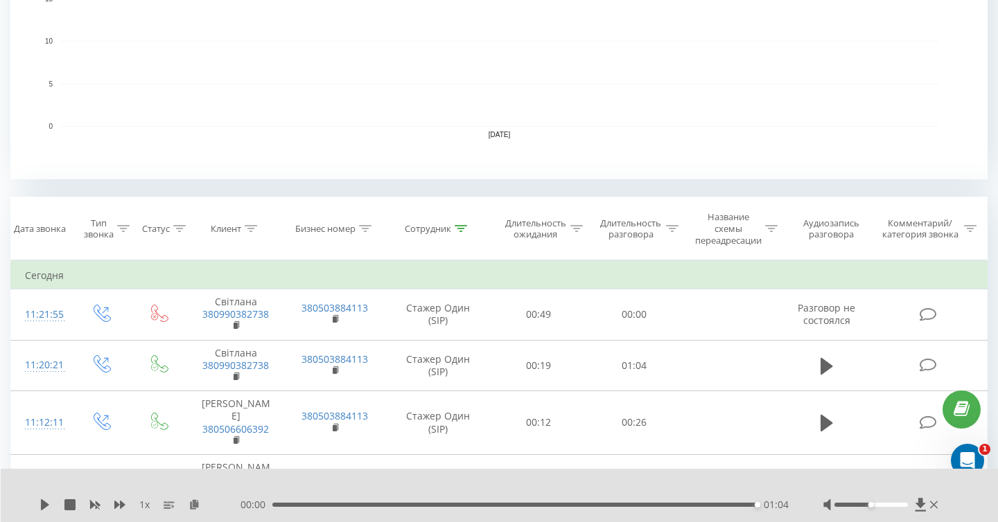
scroll to position [456, 0]
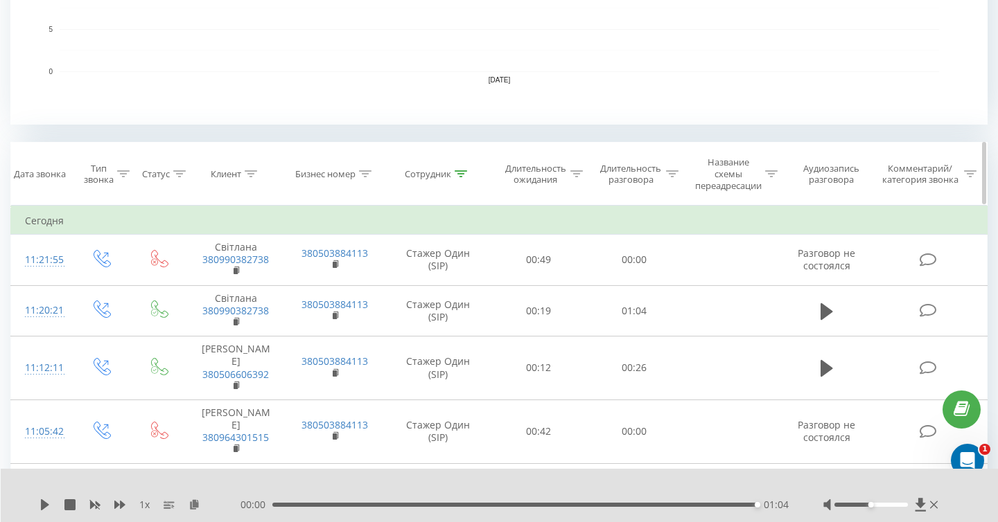
click at [460, 176] on icon at bounding box center [460, 173] width 12 height 7
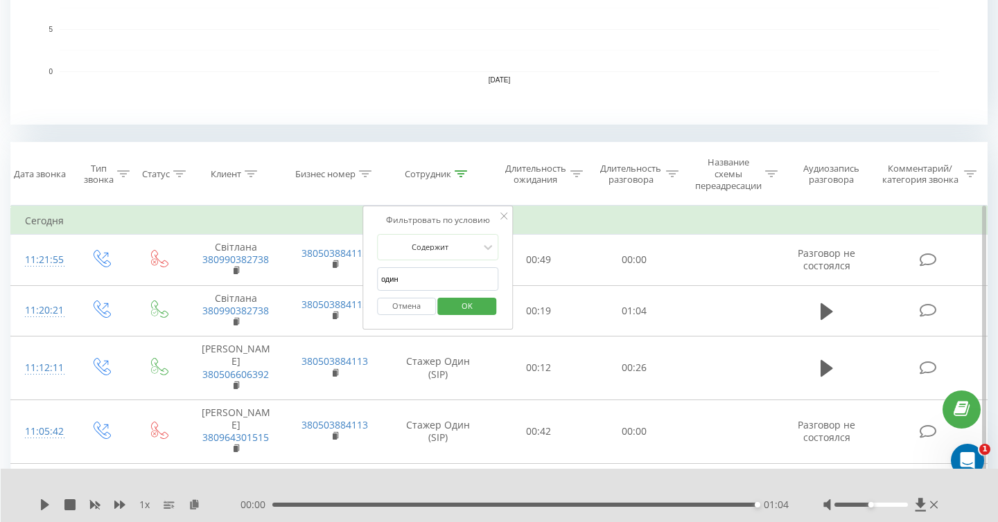
click at [451, 281] on input "один" at bounding box center [438, 279] width 122 height 24
type input "о"
type input "x"
type input "чотири"
click at [476, 301] on span "OK" at bounding box center [467, 305] width 39 height 21
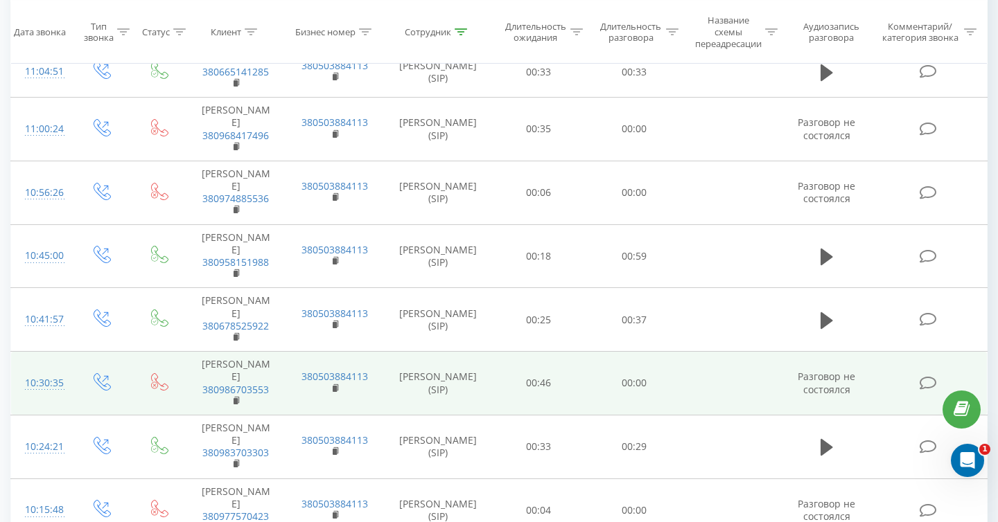
scroll to position [1214, 0]
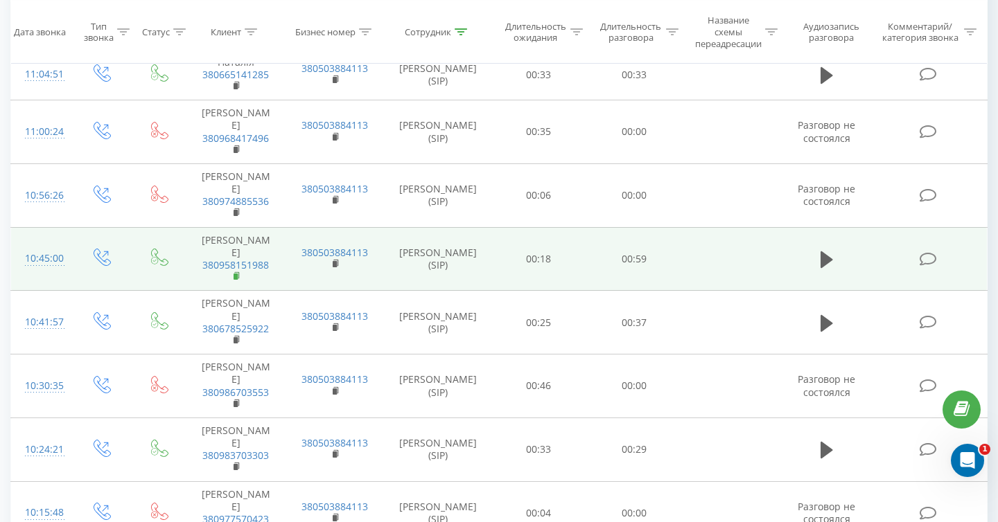
click at [240, 272] on icon at bounding box center [237, 277] width 8 height 10
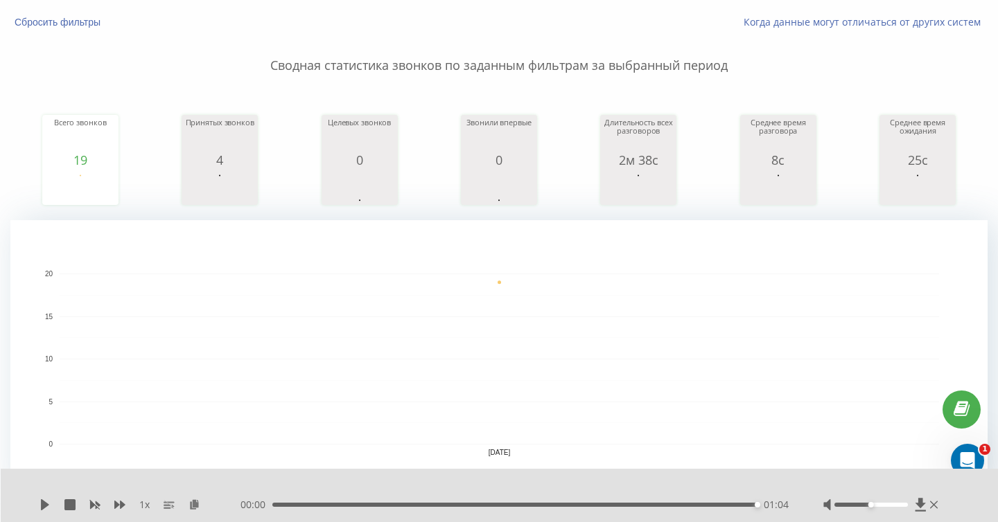
scroll to position [0, 0]
